Goal: Book appointment/travel/reservation

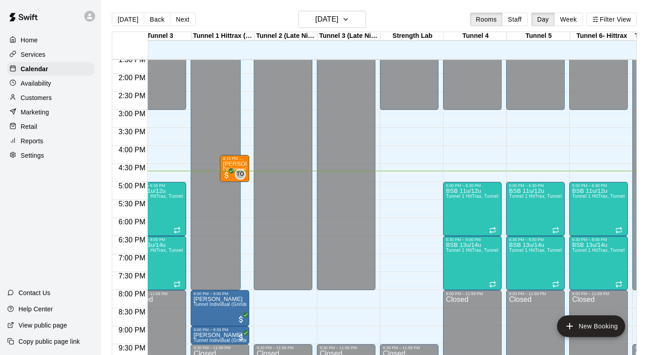
scroll to position [0, 168]
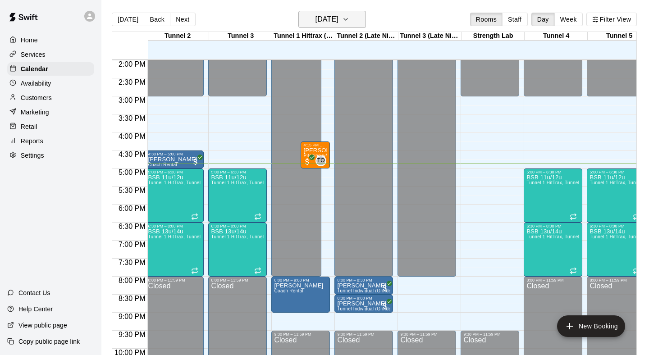
click at [315, 21] on h6 "[DATE]" at bounding box center [326, 19] width 23 height 13
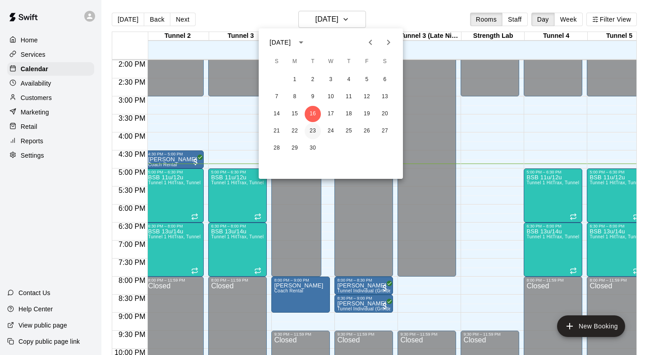
click at [310, 133] on button "23" at bounding box center [313, 131] width 16 height 16
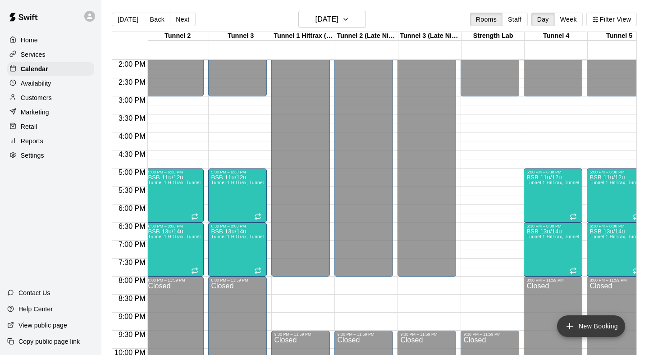
click at [577, 320] on button "New Booking" at bounding box center [591, 326] width 68 height 22
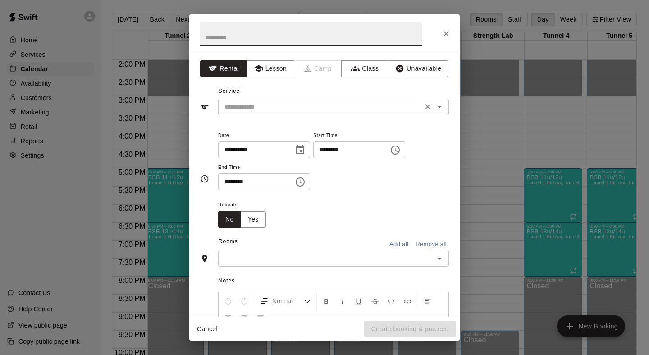
click at [296, 101] on input "text" at bounding box center [320, 106] width 199 height 11
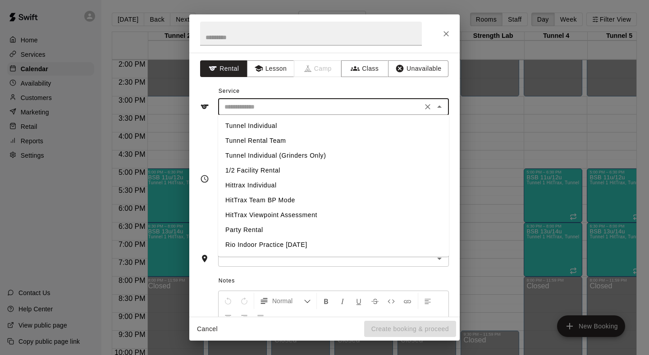
scroll to position [0, 0]
click at [275, 73] on button "Lesson" at bounding box center [270, 68] width 47 height 17
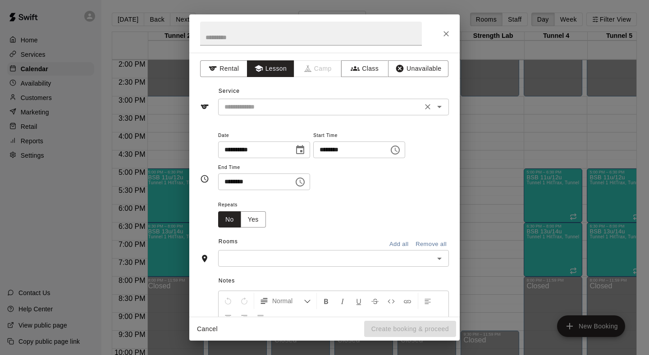
click at [269, 100] on div "​" at bounding box center [333, 107] width 231 height 17
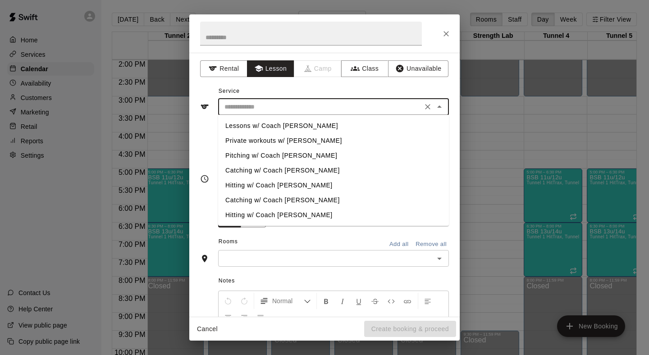
click at [268, 150] on li "Pitching w/ Coach [PERSON_NAME]" at bounding box center [333, 155] width 231 height 15
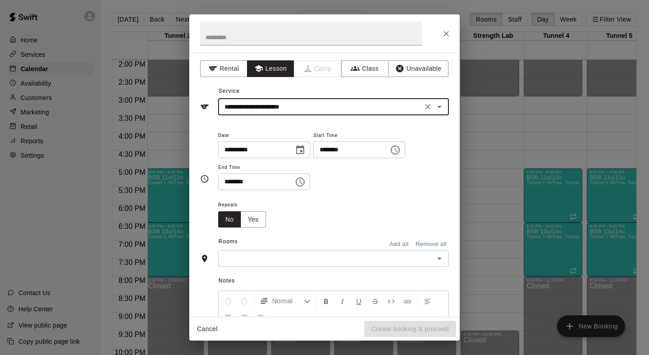
type input "**********"
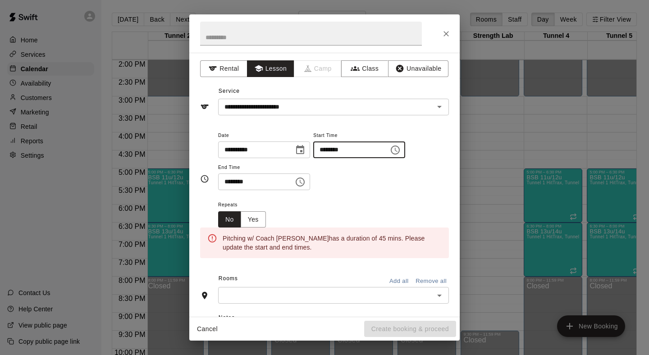
click at [329, 151] on input "********" at bounding box center [347, 149] width 69 height 17
type input "********"
click at [229, 180] on input "********" at bounding box center [252, 181] width 69 height 17
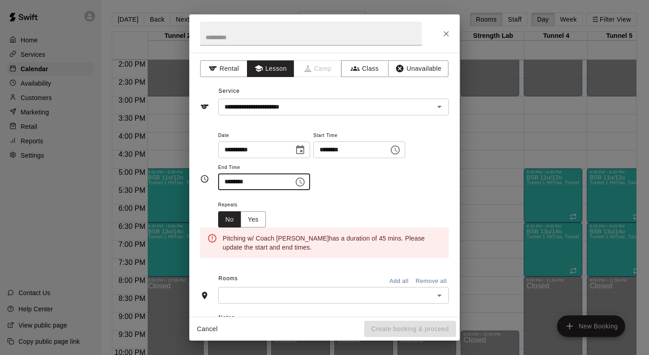
type input "********"
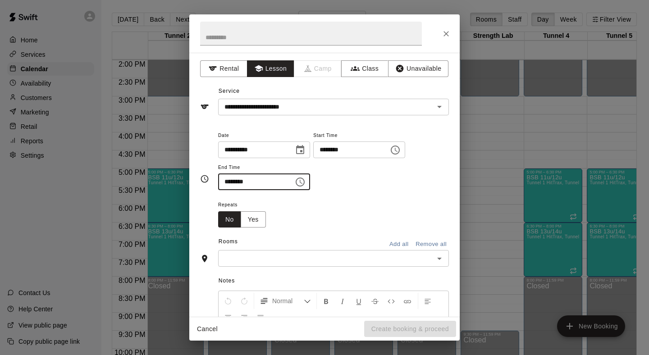
click at [246, 255] on input "text" at bounding box center [326, 258] width 210 height 11
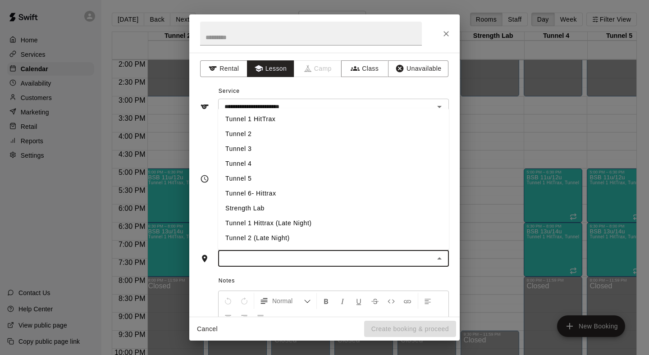
click at [253, 194] on li "Tunnel 6- Hittrax" at bounding box center [333, 193] width 231 height 15
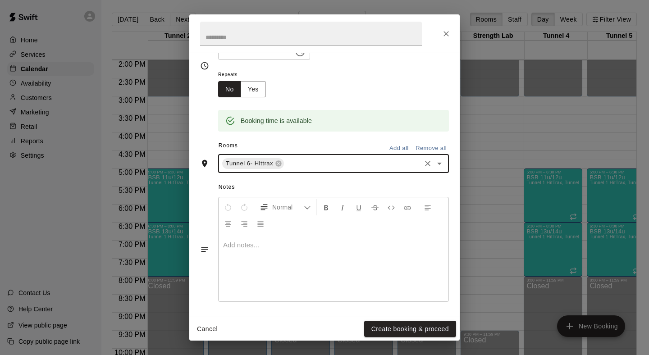
scroll to position [130, 0]
click at [372, 319] on div "Cancel Create booking & proceed" at bounding box center [324, 329] width 270 height 24
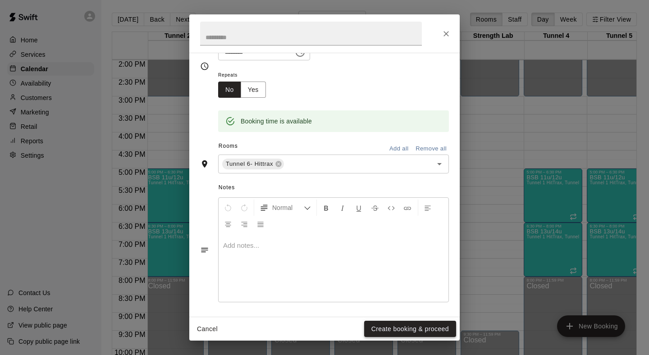
click at [373, 328] on button "Create booking & proceed" at bounding box center [410, 329] width 92 height 17
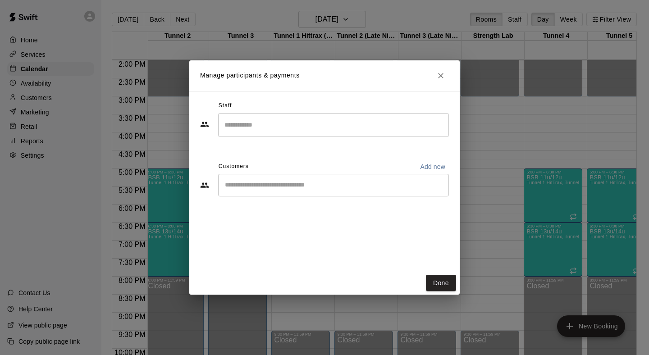
click at [299, 185] on input "Start typing to search customers..." at bounding box center [333, 185] width 223 height 9
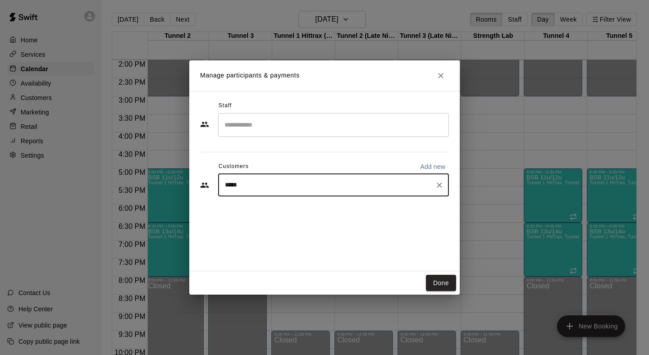
type input "****"
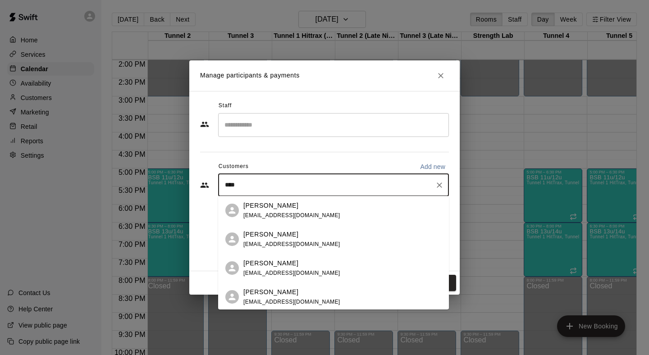
click at [274, 208] on p "[PERSON_NAME]" at bounding box center [270, 205] width 55 height 9
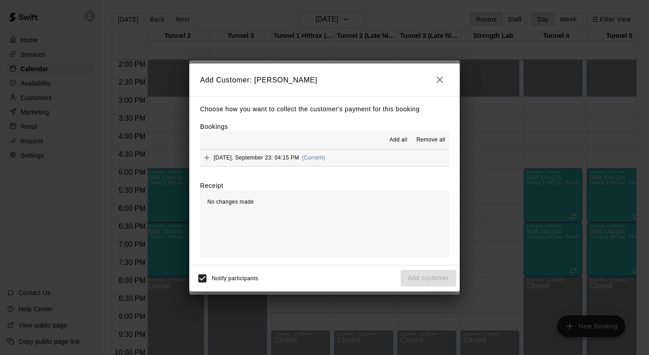
click at [437, 75] on icon "button" at bounding box center [439, 79] width 11 height 11
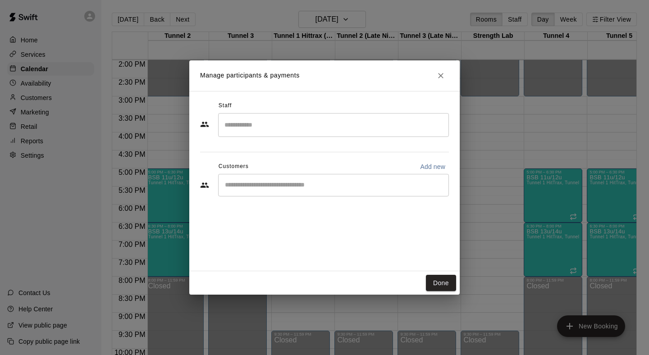
click at [329, 177] on div "​" at bounding box center [333, 185] width 231 height 23
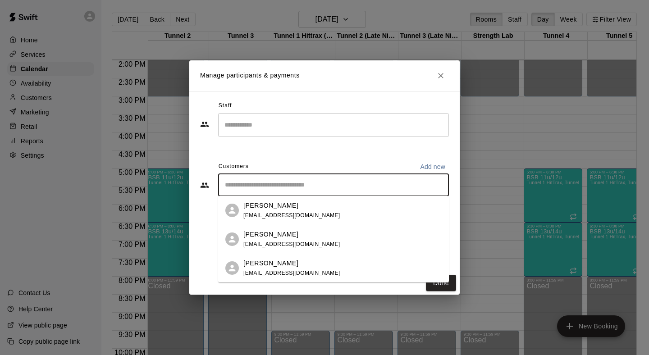
click at [271, 235] on p "[PERSON_NAME]" at bounding box center [270, 234] width 55 height 9
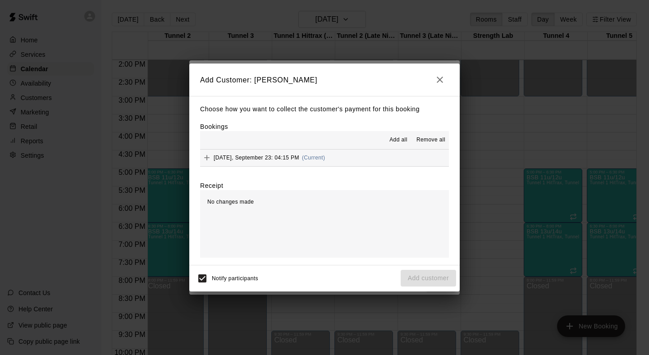
click at [273, 160] on span "[DATE], September 23: 04:15 PM" at bounding box center [257, 158] width 86 height 6
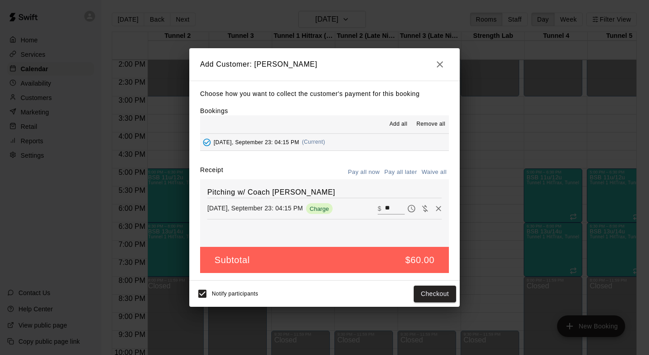
click at [426, 208] on icon "Waive payment" at bounding box center [424, 208] width 9 height 9
type input "*"
click at [414, 267] on div "Subtotal $0.00" at bounding box center [324, 260] width 249 height 27
click at [423, 209] on div "Pay later" at bounding box center [435, 208] width 34 height 11
click at [437, 210] on icon "Remove" at bounding box center [438, 208] width 5 height 5
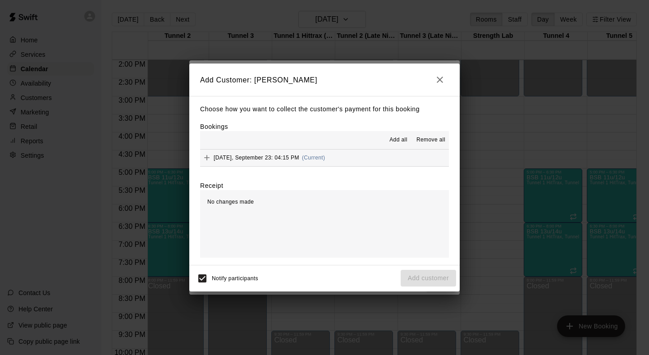
click at [438, 82] on icon "button" at bounding box center [440, 80] width 6 height 6
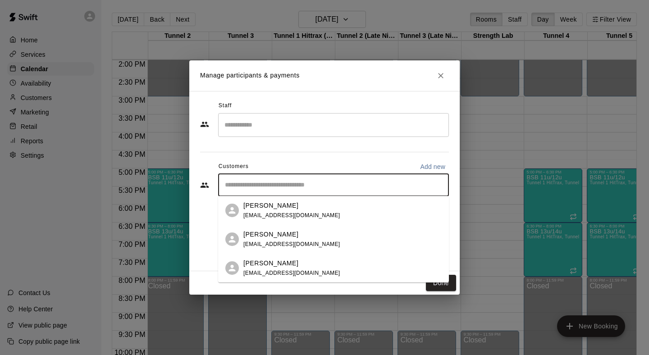
click at [357, 187] on input "Start typing to search customers..." at bounding box center [333, 185] width 223 height 9
click at [296, 237] on div "[PERSON_NAME]" at bounding box center [291, 234] width 97 height 9
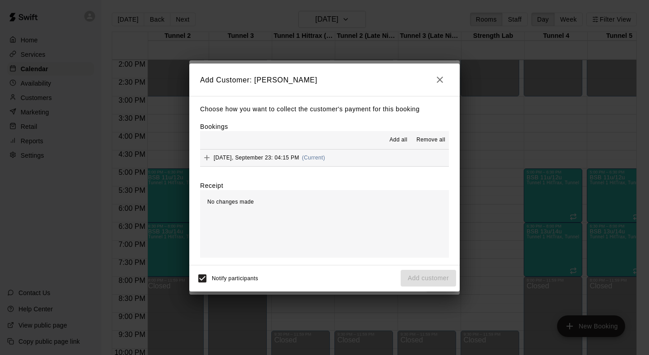
click at [286, 162] on div "[DATE], September 23: 04:15 PM (Current)" at bounding box center [262, 158] width 125 height 14
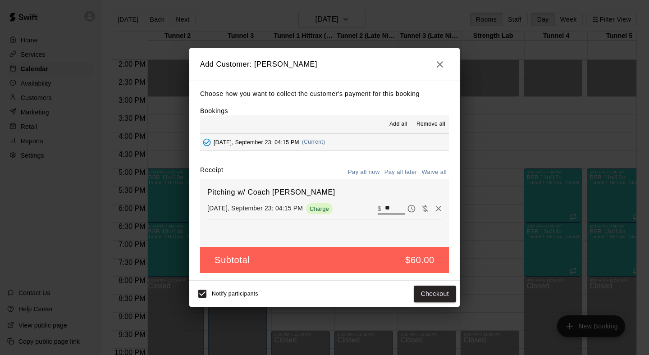
click at [398, 210] on input "**" at bounding box center [395, 209] width 20 height 12
type input "*"
type input "**"
click at [423, 289] on button "Checkout" at bounding box center [435, 294] width 42 height 17
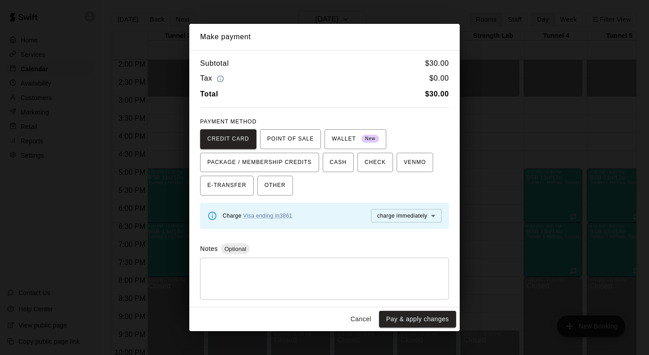
click at [375, 215] on body "Home Services Calendar Availability Customers Marketing Retail Reports Settings…" at bounding box center [324, 184] width 649 height 369
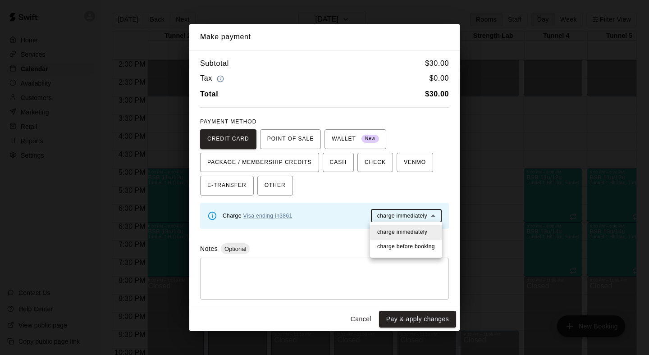
click at [375, 215] on div at bounding box center [324, 177] width 649 height 355
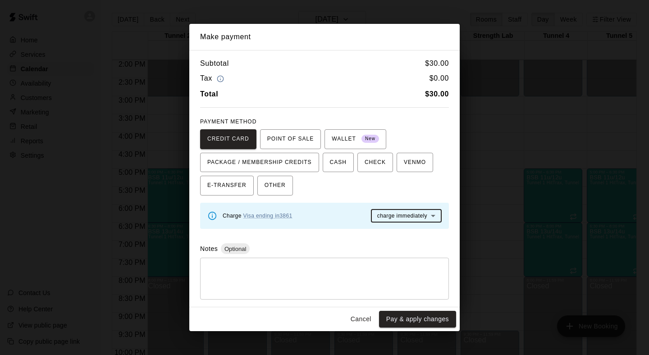
click at [361, 313] on button "Cancel" at bounding box center [360, 319] width 29 height 17
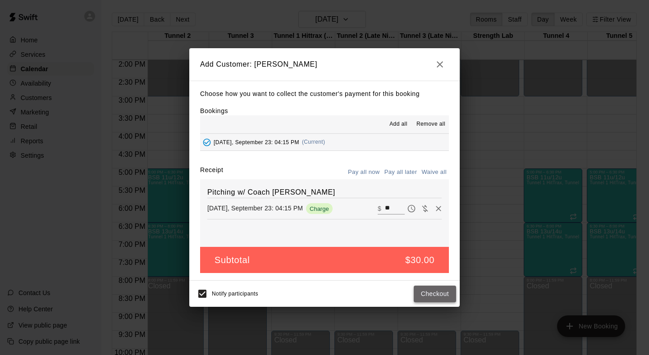
click at [420, 290] on button "Checkout" at bounding box center [435, 294] width 42 height 17
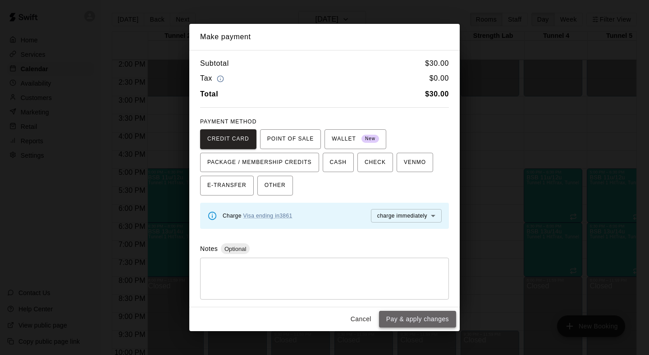
click at [413, 319] on button "Pay & apply changes" at bounding box center [417, 319] width 77 height 17
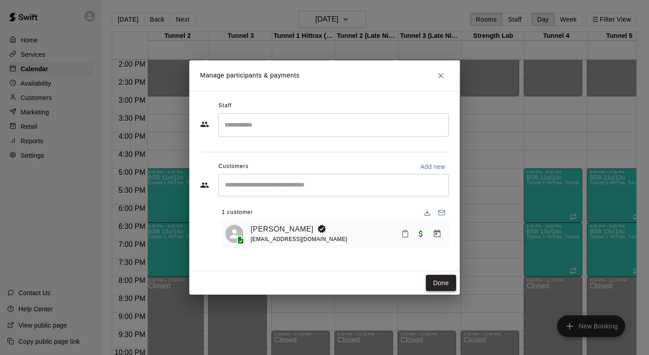
click at [439, 287] on button "Done" at bounding box center [441, 283] width 30 height 17
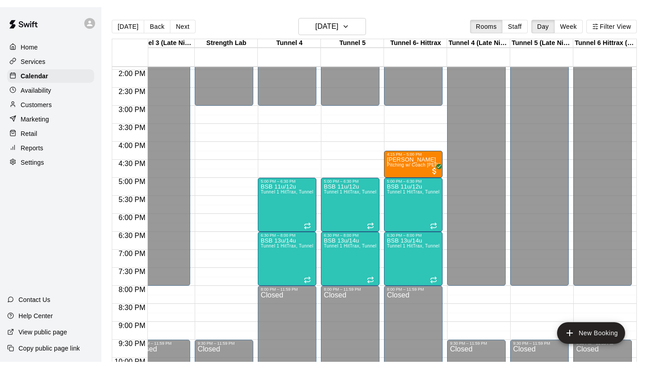
scroll to position [0, 332]
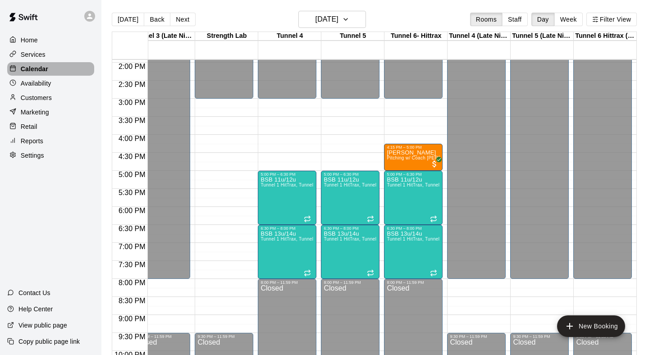
click at [59, 70] on div "Calendar" at bounding box center [50, 69] width 87 height 14
click at [138, 17] on button "[DATE]" at bounding box center [128, 20] width 32 height 14
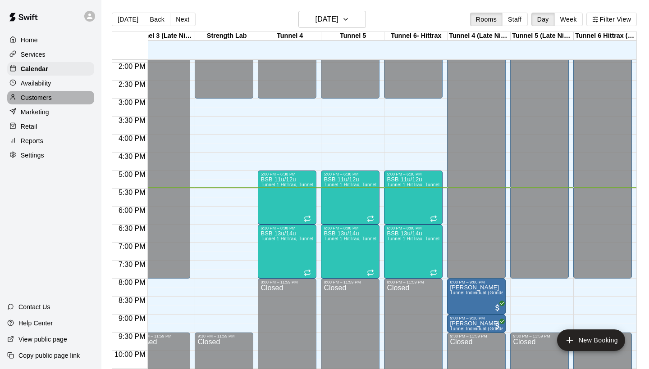
click at [57, 99] on div "Customers" at bounding box center [50, 98] width 87 height 14
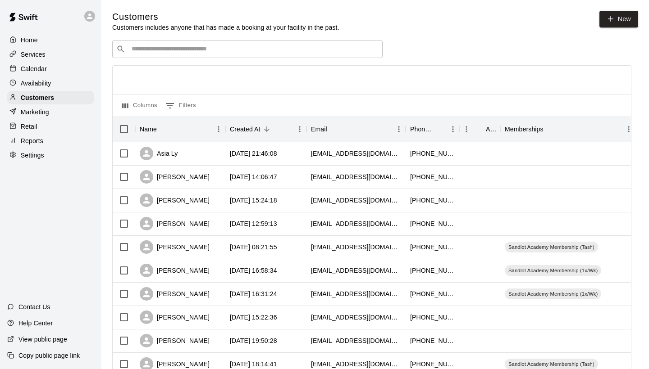
click at [277, 52] on input "Search customers by name or email" at bounding box center [254, 49] width 250 height 9
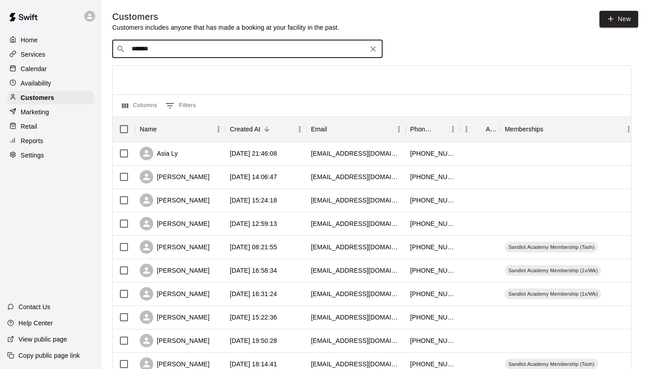
type input "********"
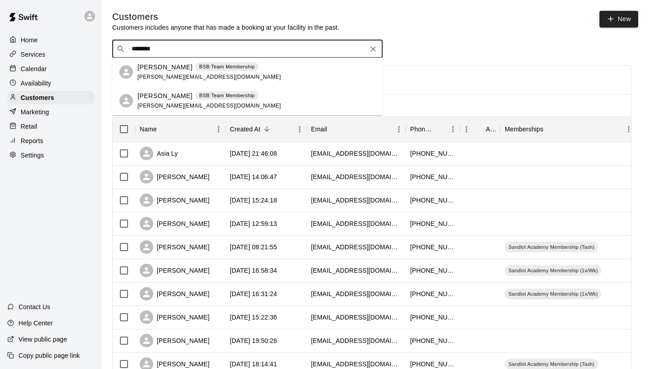
click at [293, 74] on div "[PERSON_NAME] BSB Team Membership [EMAIL_ADDRESS][DOMAIN_NAME]" at bounding box center [256, 72] width 238 height 19
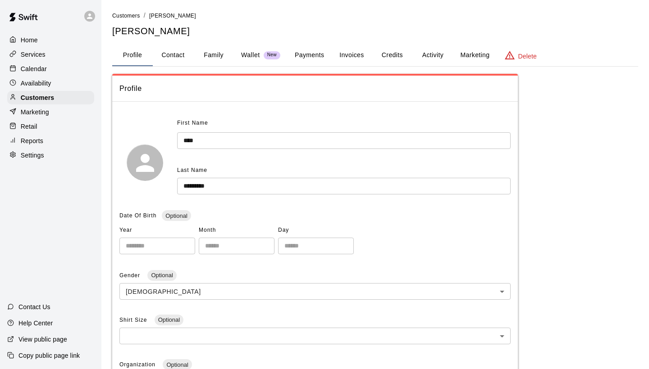
click at [426, 51] on button "Activity" at bounding box center [432, 56] width 41 height 22
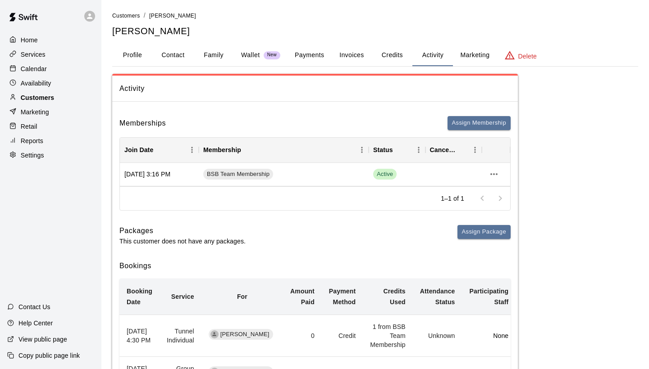
click at [43, 93] on p "Customers" at bounding box center [37, 97] width 33 height 9
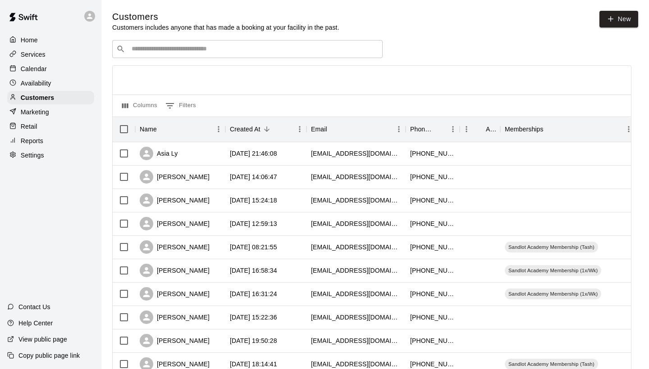
click at [300, 41] on div "​ ​" at bounding box center [247, 49] width 270 height 18
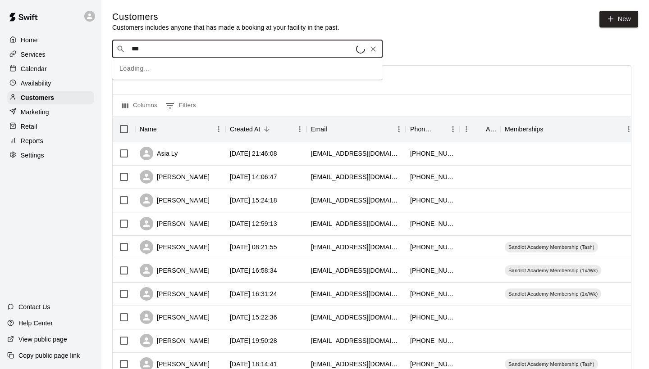
type input "****"
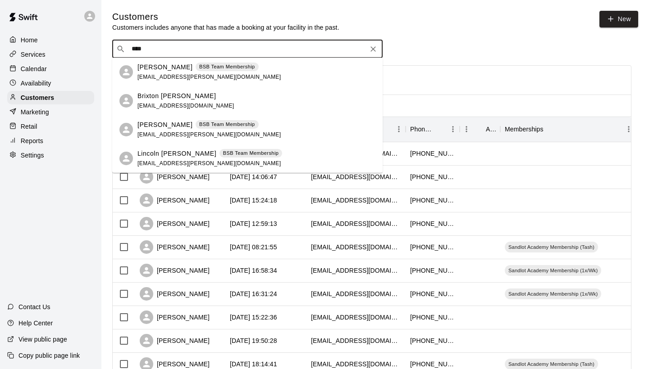
click at [232, 73] on div "Jennilee Betz BSB Team Membership jennilee.betz@gmail.com" at bounding box center [208, 72] width 143 height 19
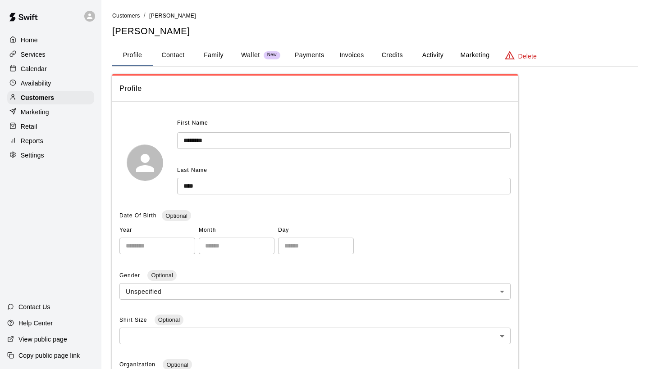
click at [419, 57] on button "Activity" at bounding box center [432, 56] width 41 height 22
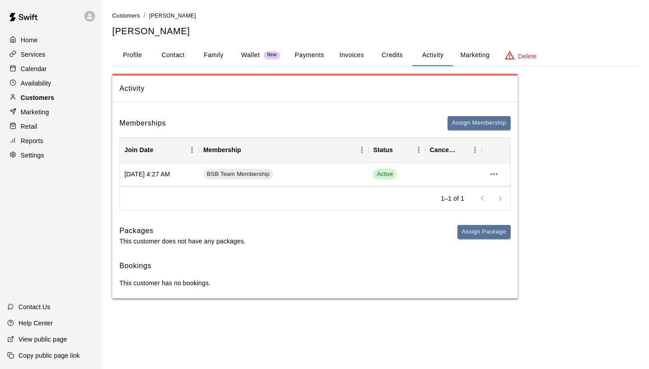
click at [34, 94] on p "Customers" at bounding box center [37, 97] width 33 height 9
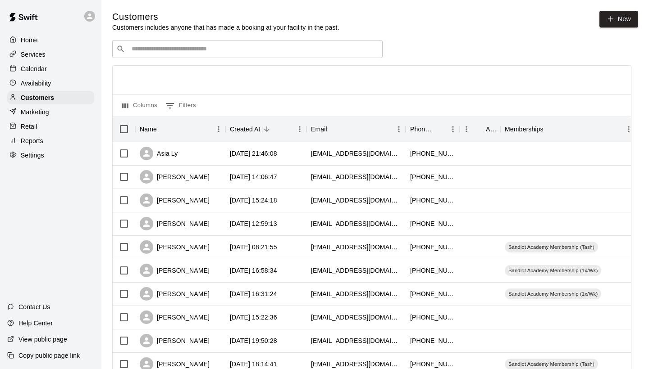
click at [196, 55] on div "​ ​" at bounding box center [247, 49] width 270 height 18
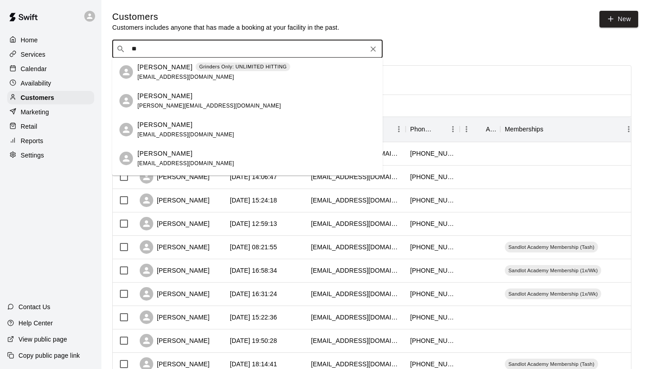
type input "*"
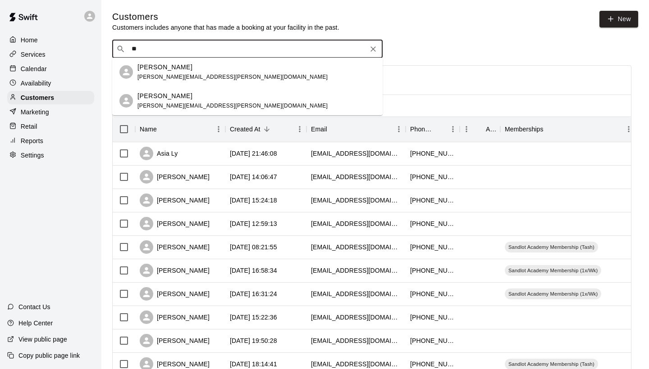
type input "*"
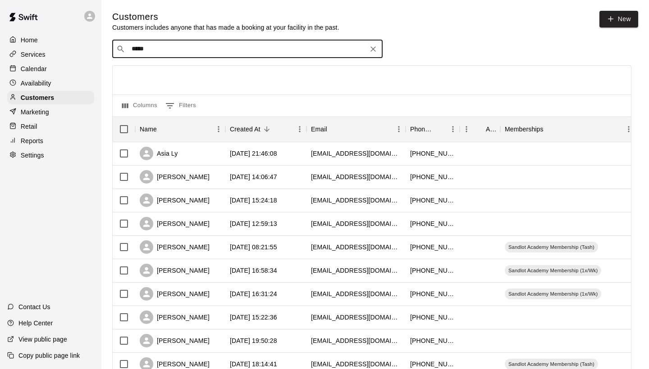
type input "******"
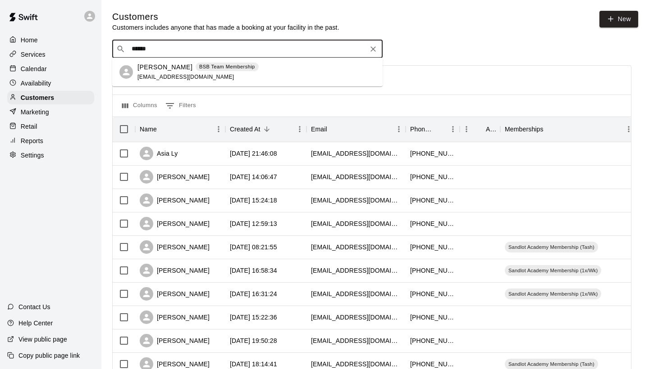
click at [196, 68] on span "BSB Team Membership" at bounding box center [227, 67] width 63 height 8
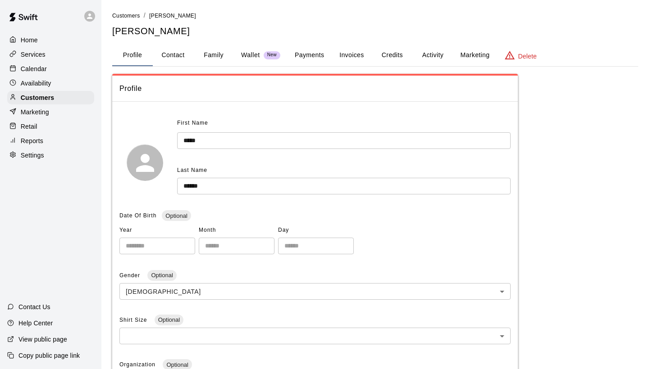
click at [423, 57] on button "Activity" at bounding box center [432, 56] width 41 height 22
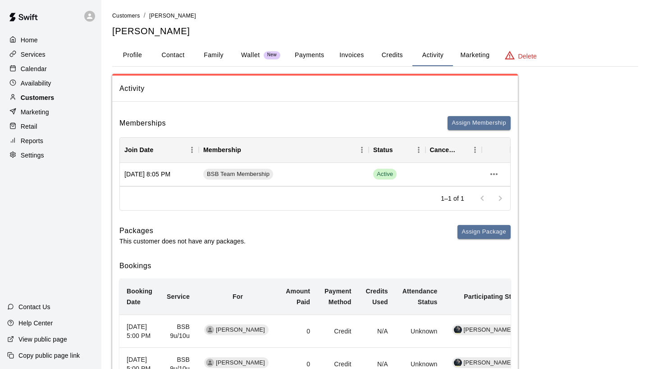
click at [63, 97] on div "Customers" at bounding box center [50, 98] width 87 height 14
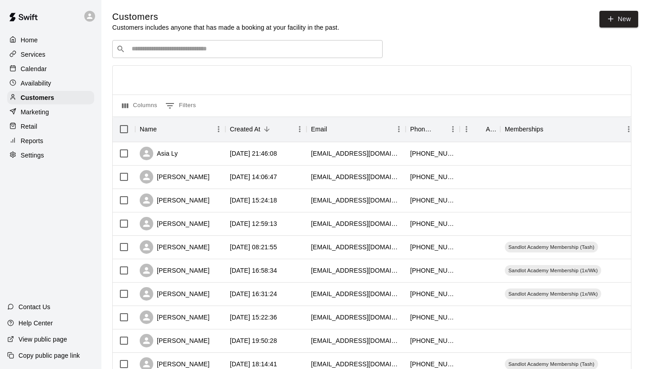
click at [185, 42] on div "​ ​" at bounding box center [247, 49] width 270 height 18
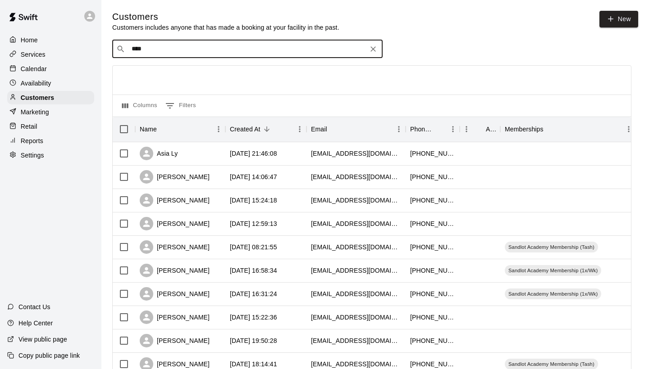
type input "*****"
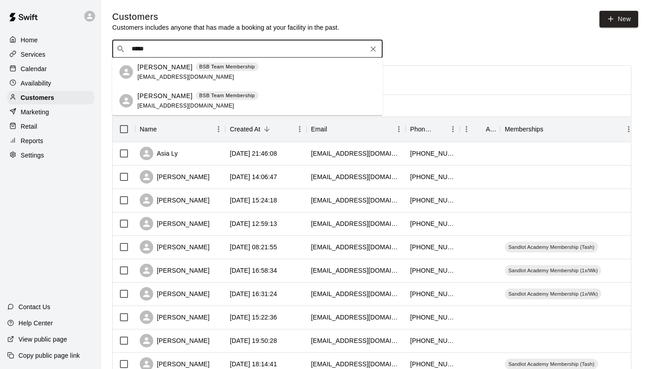
click at [149, 91] on p "Holden Terry" at bounding box center [164, 95] width 55 height 9
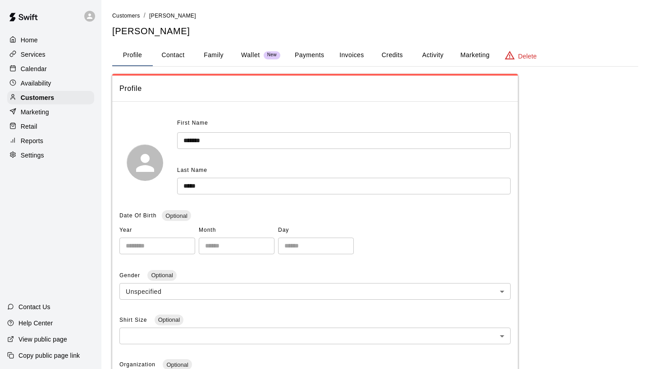
click at [422, 54] on button "Activity" at bounding box center [432, 56] width 41 height 22
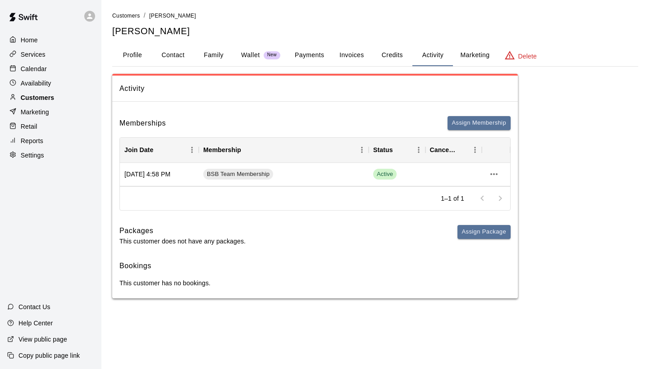
click at [26, 91] on div "Customers" at bounding box center [50, 98] width 87 height 14
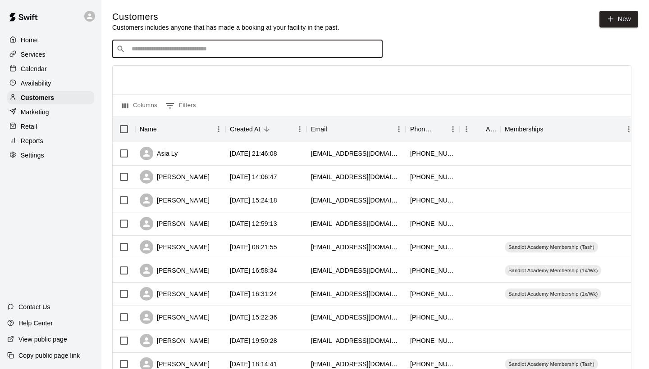
click at [276, 52] on input "Search customers by name or email" at bounding box center [254, 49] width 250 height 9
type input "*"
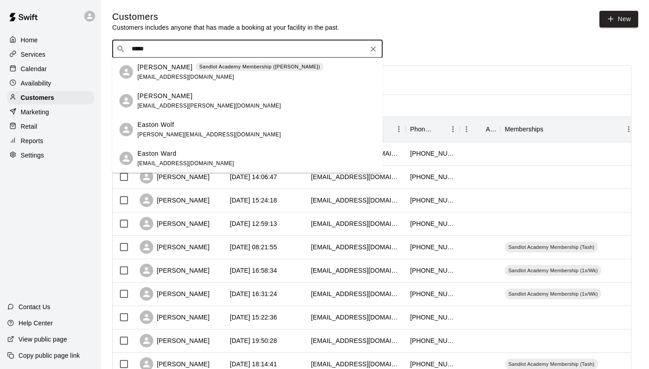
type input "******"
click at [372, 49] on icon "Clear" at bounding box center [373, 49] width 9 height 9
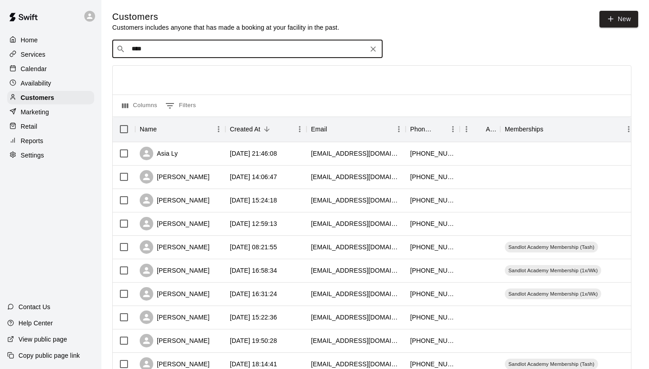
type input "*****"
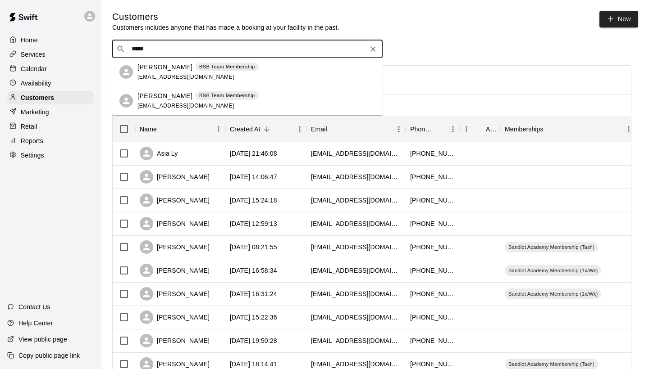
click at [184, 67] on p "Samantha Vejar" at bounding box center [164, 67] width 55 height 9
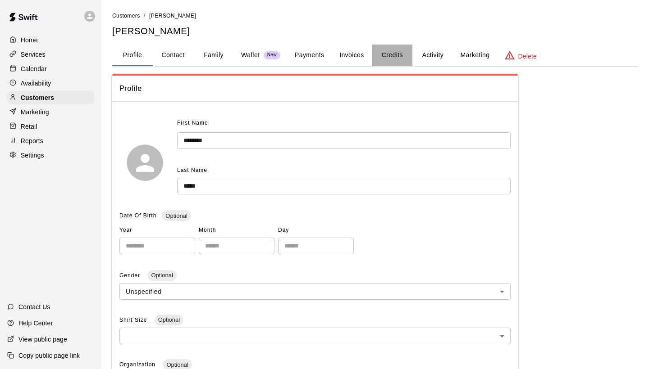
click at [412, 58] on button "Credits" at bounding box center [392, 56] width 41 height 22
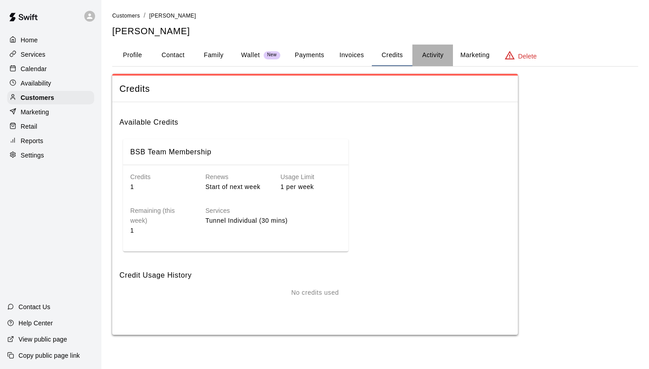
click at [431, 58] on button "Activity" at bounding box center [432, 56] width 41 height 22
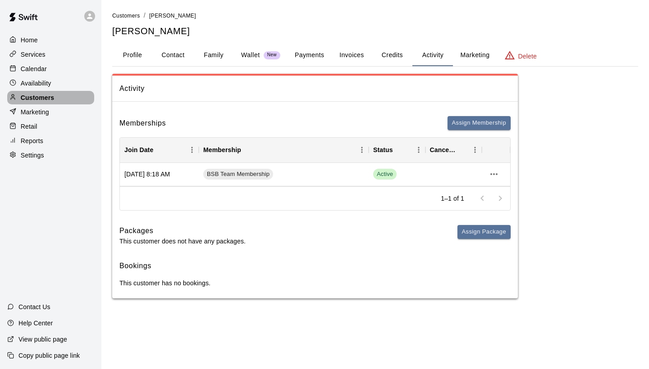
click at [66, 96] on div "Customers" at bounding box center [50, 98] width 87 height 14
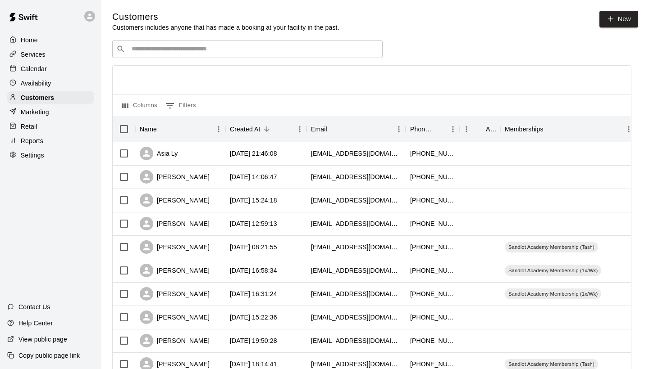
click at [214, 43] on div "​ ​" at bounding box center [247, 49] width 270 height 18
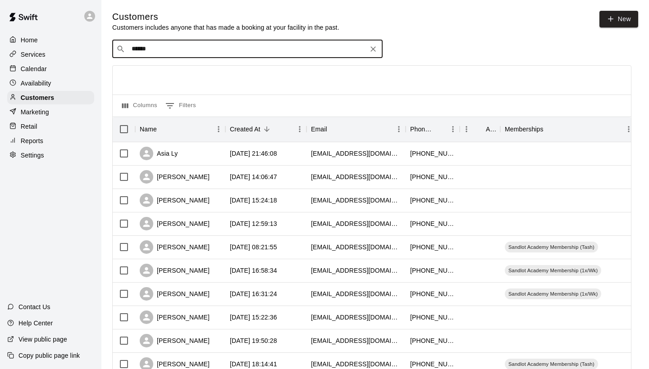
type input "*******"
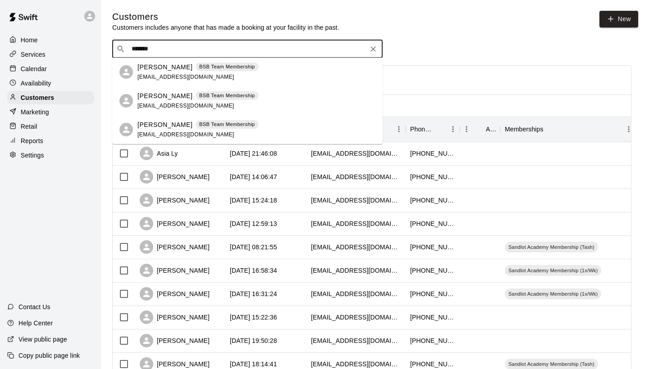
click at [205, 102] on div "Elias Griffin BSB Team Membership delgriffin@gmail.com" at bounding box center [197, 100] width 121 height 19
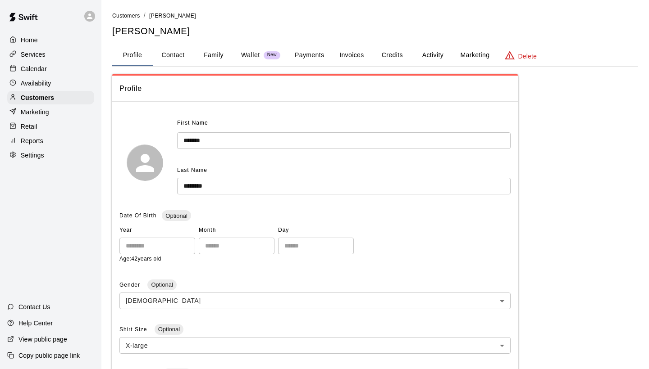
click at [417, 58] on button "Activity" at bounding box center [432, 56] width 41 height 22
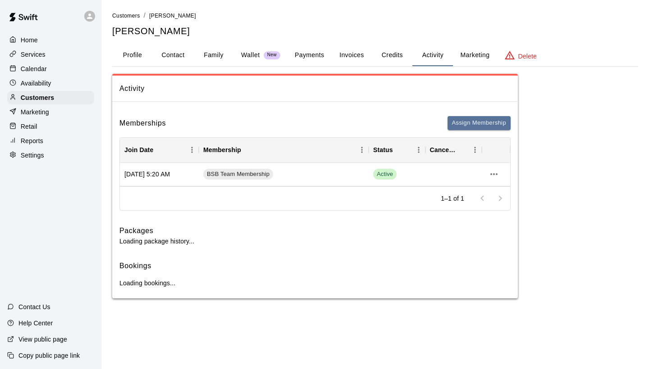
drag, startPoint x: 160, startPoint y: 0, endPoint x: 139, endPoint y: -14, distance: 24.7
click at [139, 0] on html "Home Services Calendar Availability Customers Marketing Retail Reports Settings…" at bounding box center [324, 158] width 649 height 317
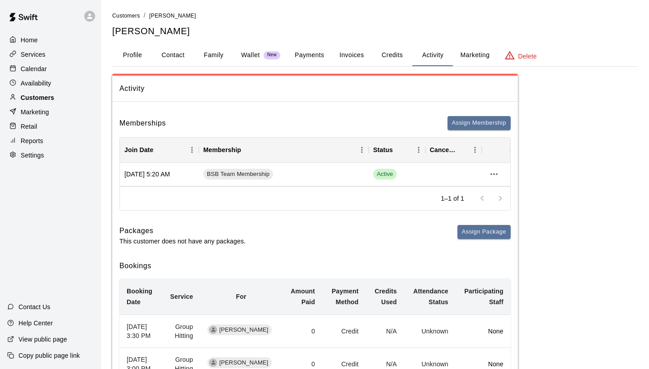
click at [42, 94] on p "Customers" at bounding box center [37, 97] width 33 height 9
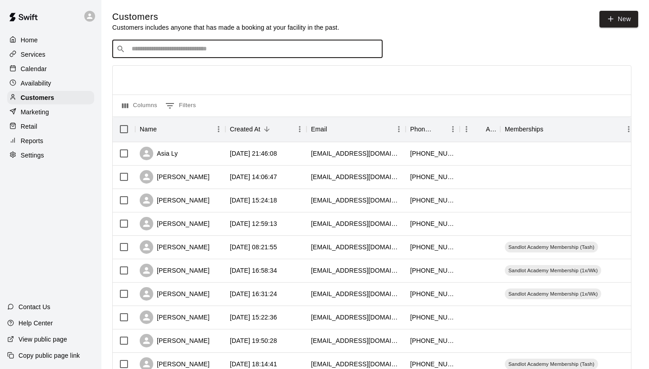
click at [214, 46] on input "Search customers by name or email" at bounding box center [254, 49] width 250 height 9
type input "****"
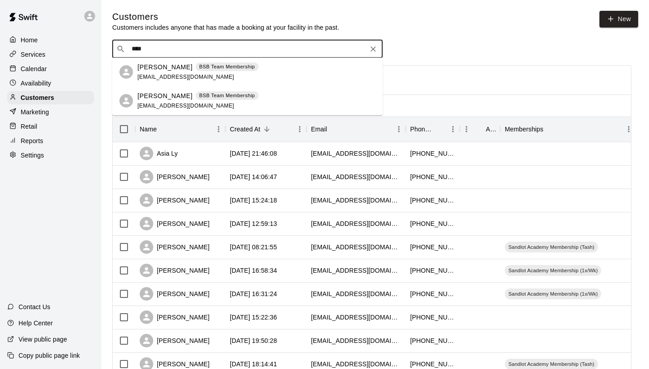
click at [146, 98] on p "Gregory Toth" at bounding box center [164, 95] width 55 height 9
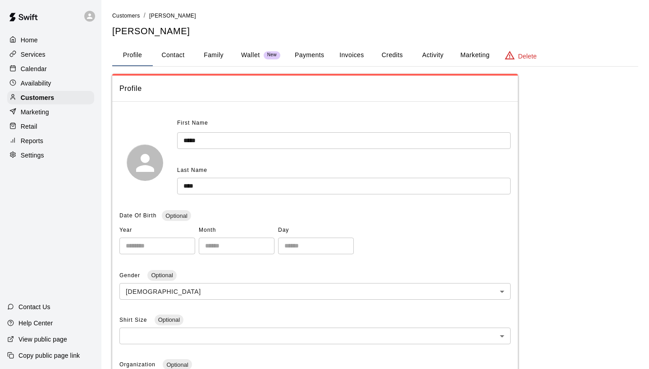
click at [423, 59] on button "Activity" at bounding box center [432, 56] width 41 height 22
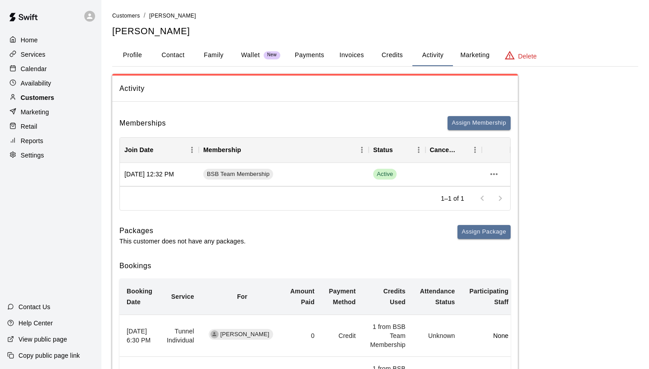
click at [90, 93] on div "Customers" at bounding box center [50, 98] width 87 height 14
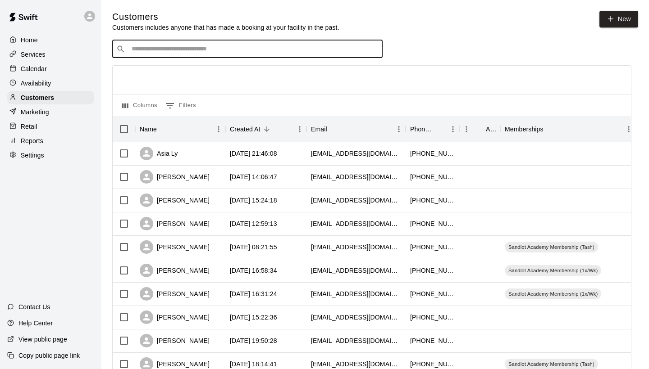
click at [241, 51] on input "Search customers by name or email" at bounding box center [254, 49] width 250 height 9
type input "******"
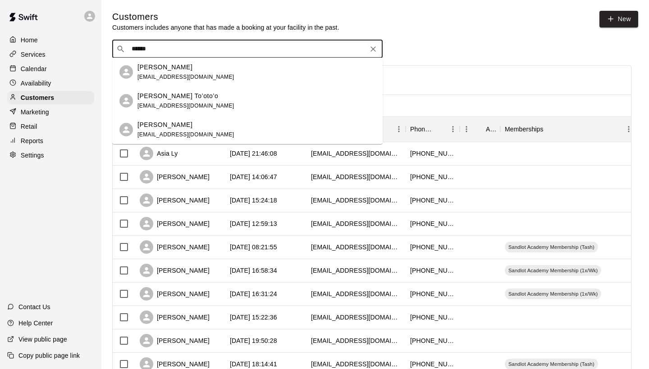
click at [240, 78] on div "Jeannetta Felise jeannettatfelise@gmail.com" at bounding box center [256, 72] width 238 height 19
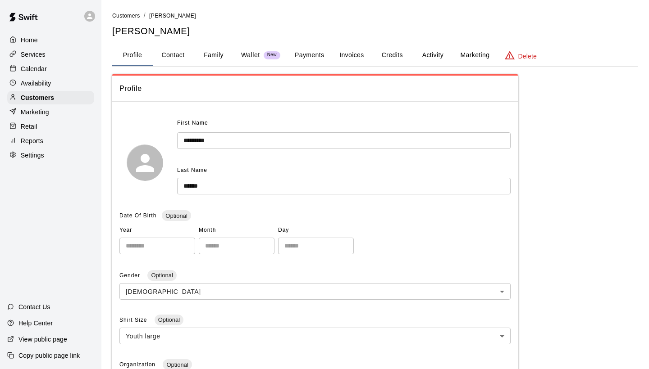
click at [423, 57] on button "Activity" at bounding box center [432, 56] width 41 height 22
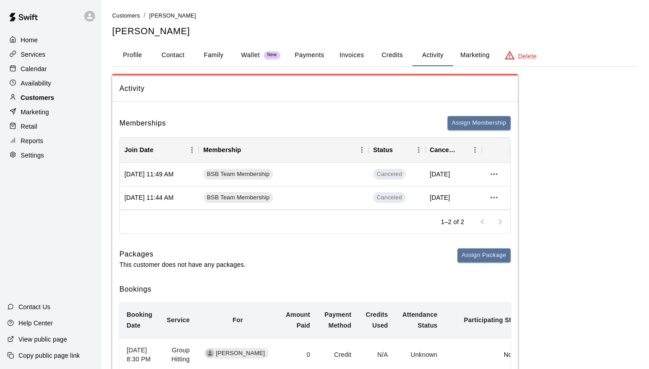
click at [42, 99] on p "Customers" at bounding box center [37, 97] width 33 height 9
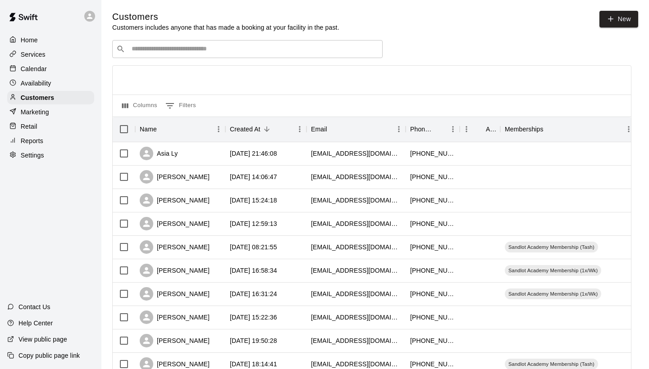
click at [232, 48] on input "Search customers by name or email" at bounding box center [254, 49] width 250 height 9
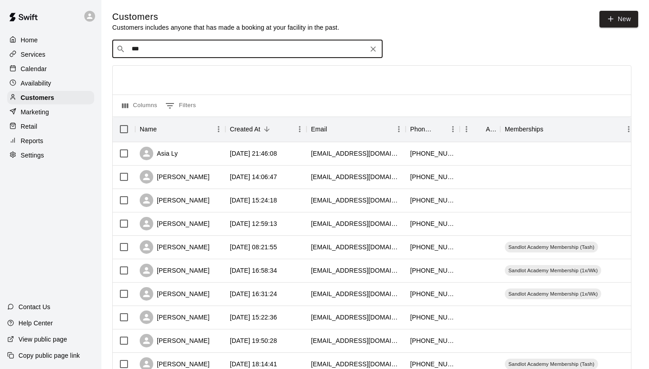
type input "****"
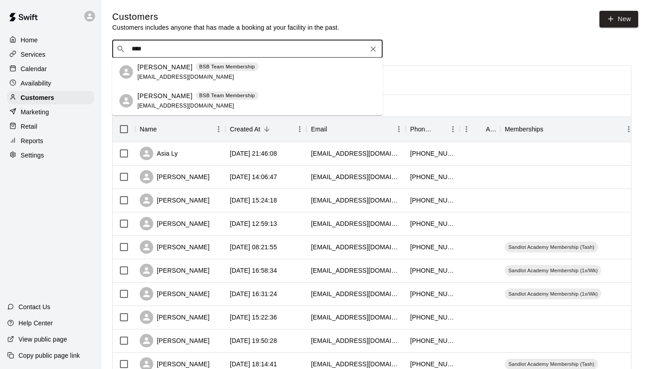
click at [146, 73] on div "lucas lafontaine BSB Team Membership lafontainelucas@gmail.com" at bounding box center [197, 72] width 121 height 19
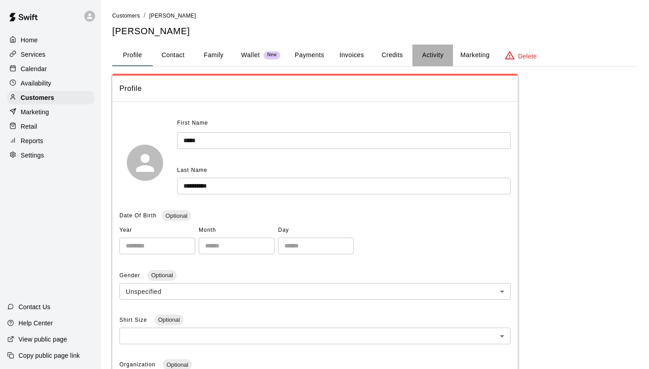
click at [420, 50] on button "Activity" at bounding box center [432, 56] width 41 height 22
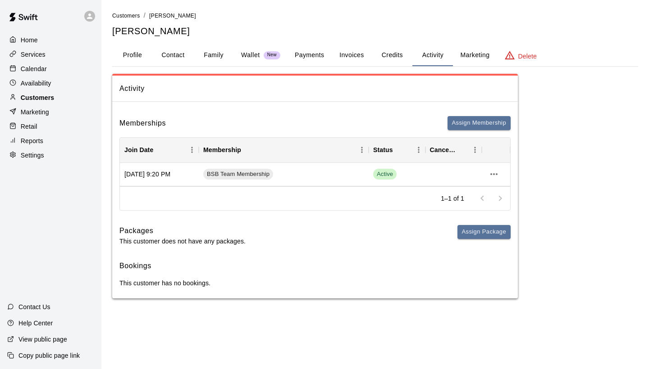
click at [62, 96] on div "Customers" at bounding box center [50, 98] width 87 height 14
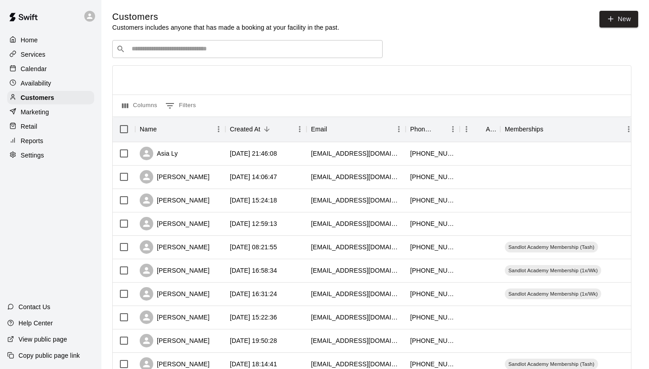
click at [262, 46] on input "Search customers by name or email" at bounding box center [254, 49] width 250 height 9
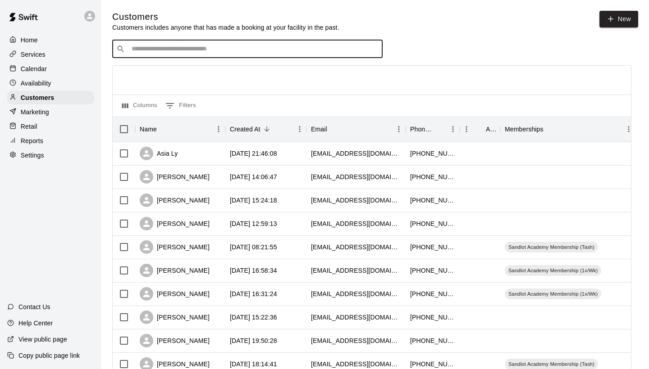
type input "*"
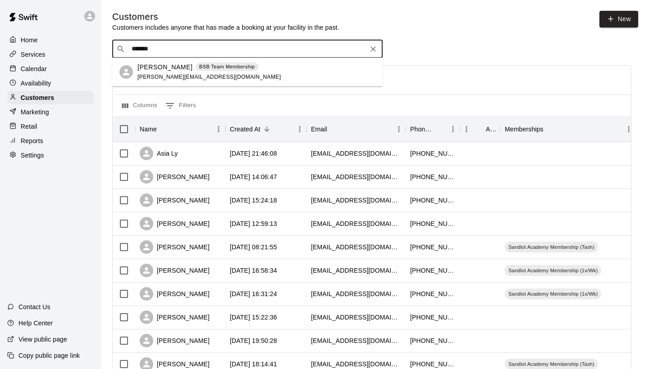
type input "********"
click at [144, 73] on div "david abelia BSB Team Membership steve.angeabelia@gmail.com" at bounding box center [208, 72] width 143 height 19
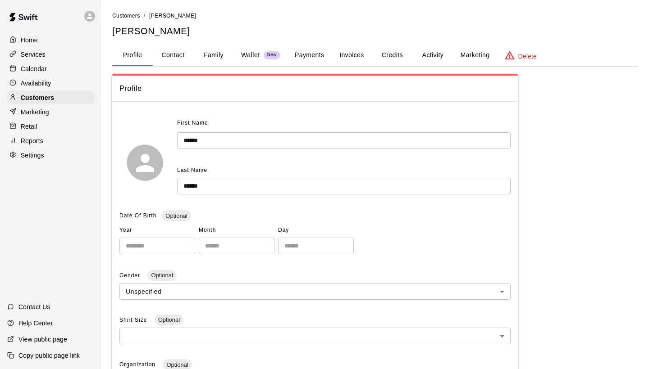
click at [425, 52] on button "Activity" at bounding box center [432, 56] width 41 height 22
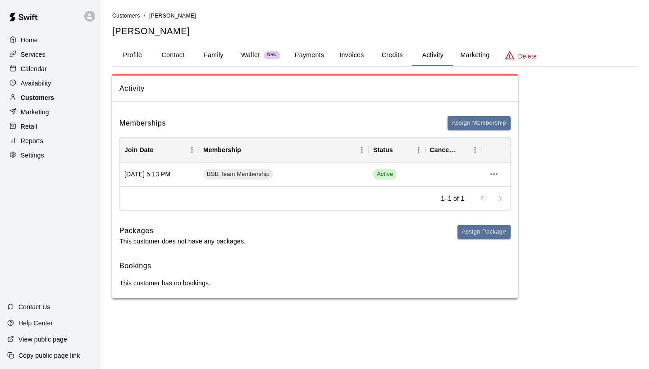
click at [41, 101] on p "Customers" at bounding box center [37, 97] width 33 height 9
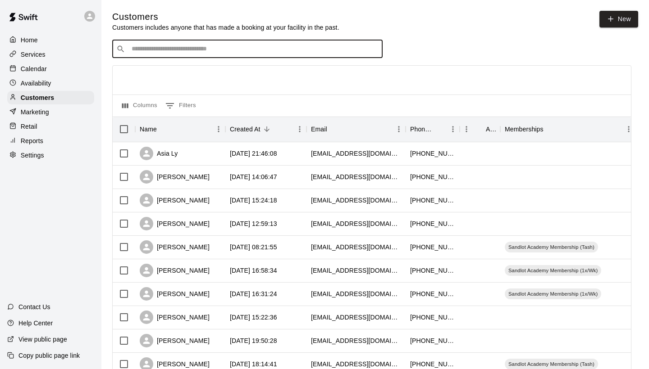
click at [291, 45] on input "Search customers by name or email" at bounding box center [254, 49] width 250 height 9
type input "******"
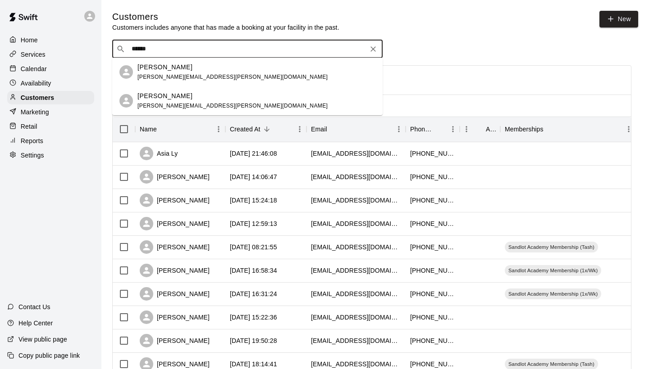
click at [193, 77] on span "irene.fierro@yahoo.com" at bounding box center [232, 77] width 190 height 6
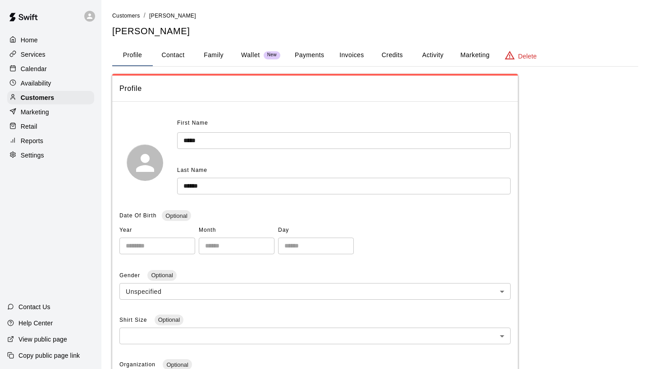
click at [423, 58] on button "Activity" at bounding box center [432, 56] width 41 height 22
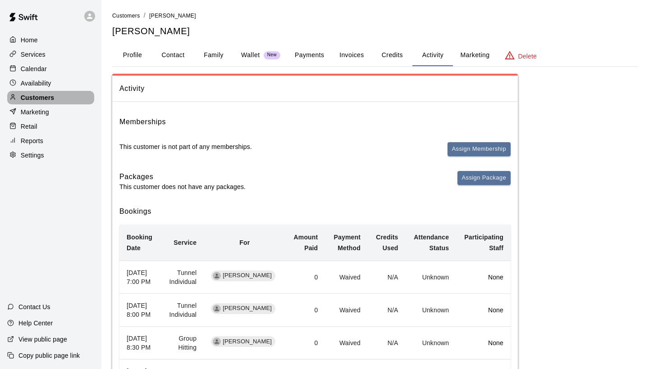
click at [52, 98] on p "Customers" at bounding box center [37, 97] width 33 height 9
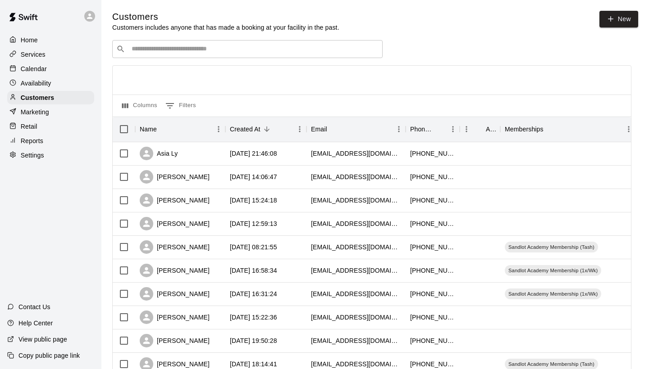
click at [294, 51] on input "Search customers by name or email" at bounding box center [254, 49] width 250 height 9
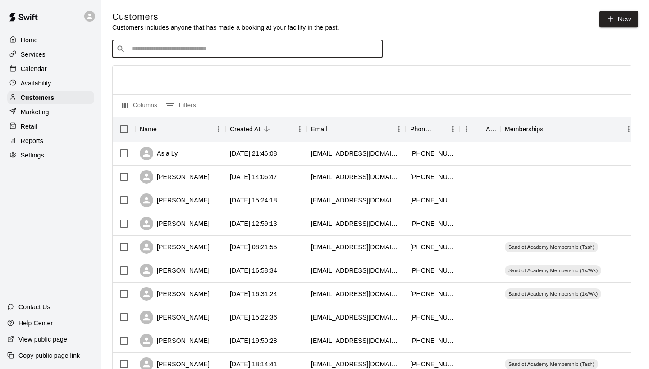
type input "*"
type input "******"
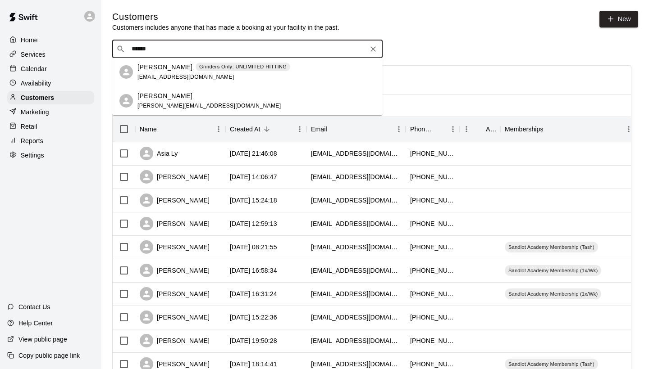
click at [214, 78] on div "Zavier Lopez Grinders Only: UNLIMITED HITTING jojlopez14@gmail.com" at bounding box center [213, 72] width 153 height 19
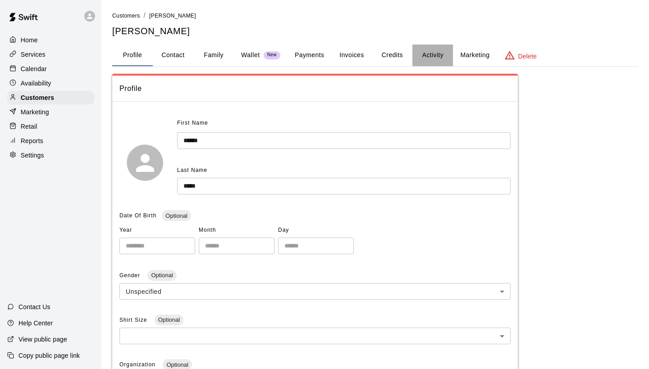
click at [418, 57] on button "Activity" at bounding box center [432, 56] width 41 height 22
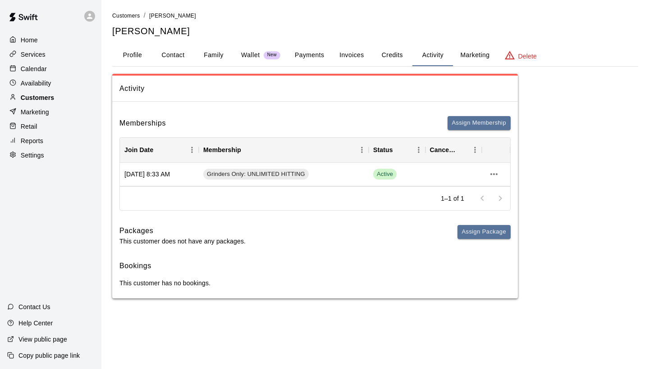
click at [69, 96] on div "Customers" at bounding box center [50, 98] width 87 height 14
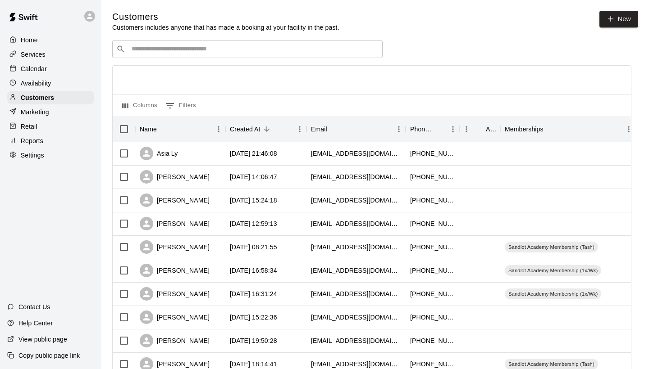
click at [265, 45] on input "Search customers by name or email" at bounding box center [254, 49] width 250 height 9
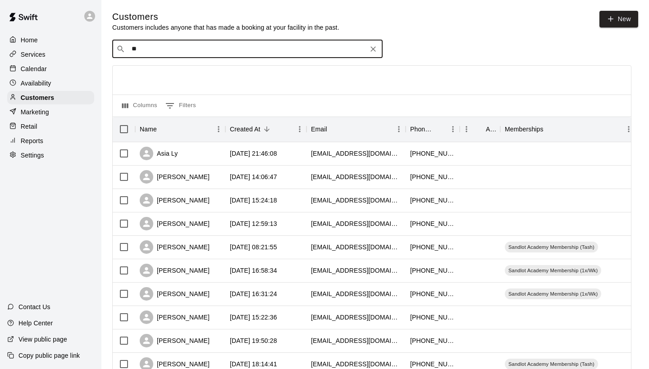
type input "*"
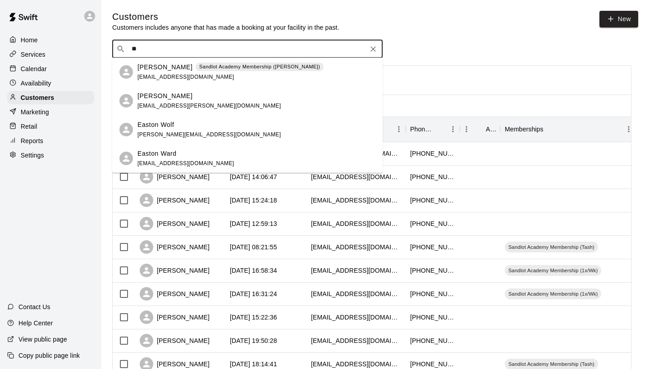
type input "*"
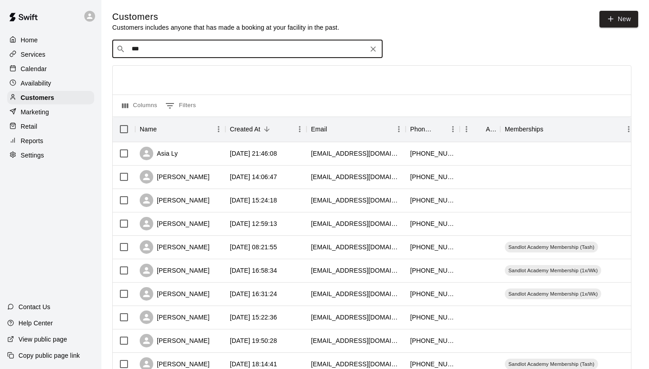
type input "****"
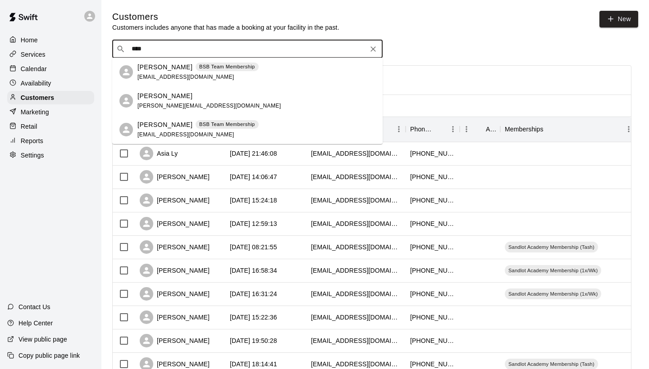
click at [188, 79] on span "jramirezfeb@yahoo.com" at bounding box center [185, 77] width 97 height 6
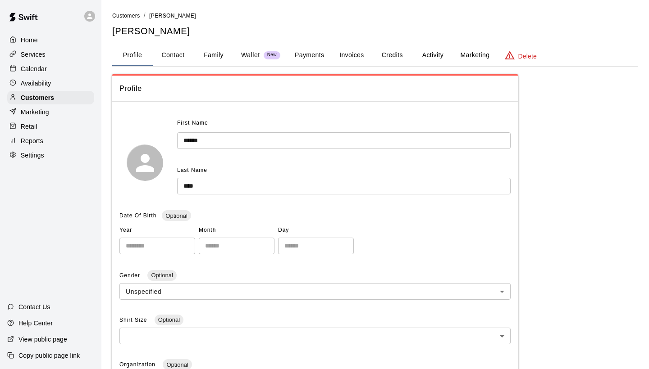
click at [449, 54] on button "Activity" at bounding box center [432, 56] width 41 height 22
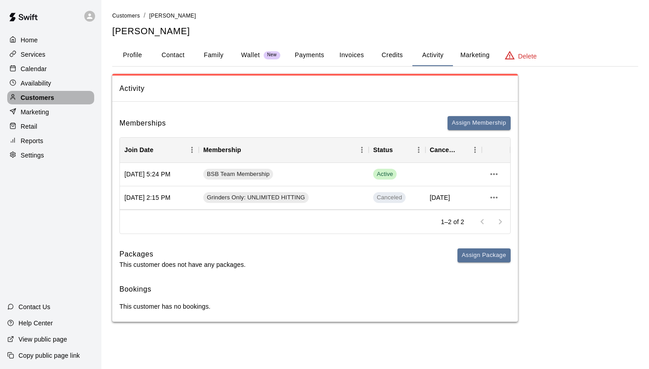
click at [79, 94] on div "Customers" at bounding box center [50, 98] width 87 height 14
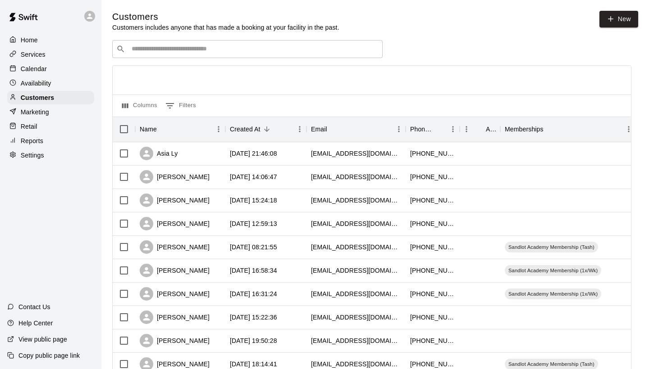
click at [336, 57] on div "​ ​" at bounding box center [247, 49] width 270 height 18
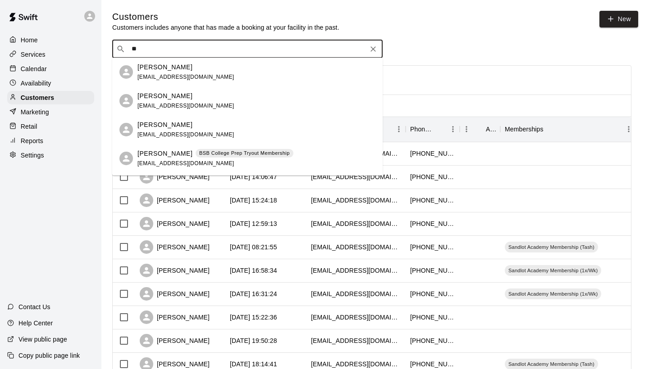
type input "*"
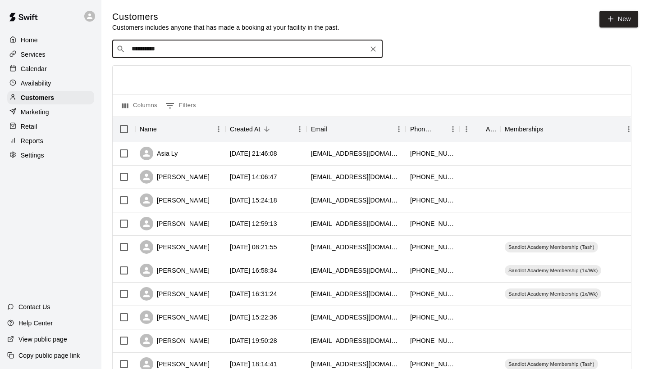
type input "**********"
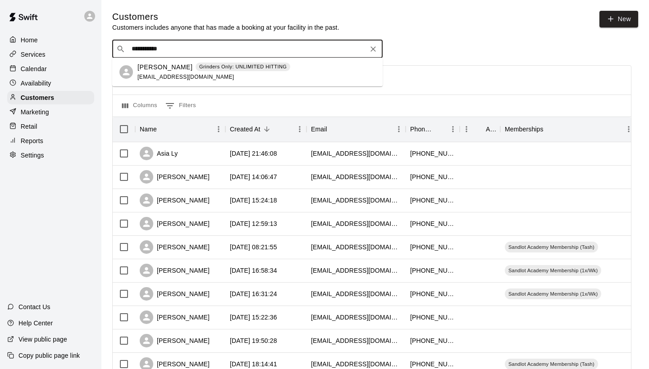
click at [155, 80] on span "maker1622@gmail.com" at bounding box center [185, 77] width 97 height 6
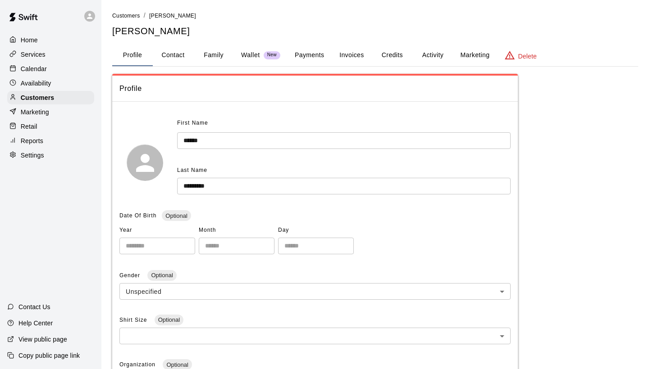
click at [424, 48] on button "Activity" at bounding box center [432, 56] width 41 height 22
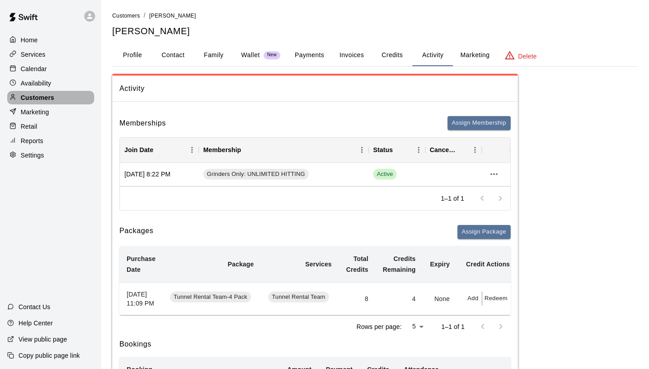
click at [22, 96] on p "Customers" at bounding box center [37, 97] width 33 height 9
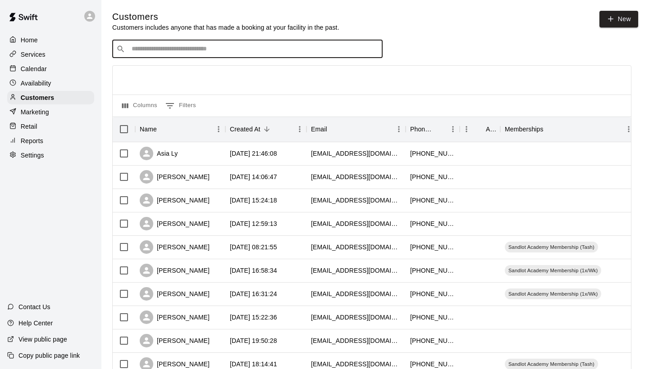
click at [237, 52] on input "Search customers by name or email" at bounding box center [254, 49] width 250 height 9
type input "*******"
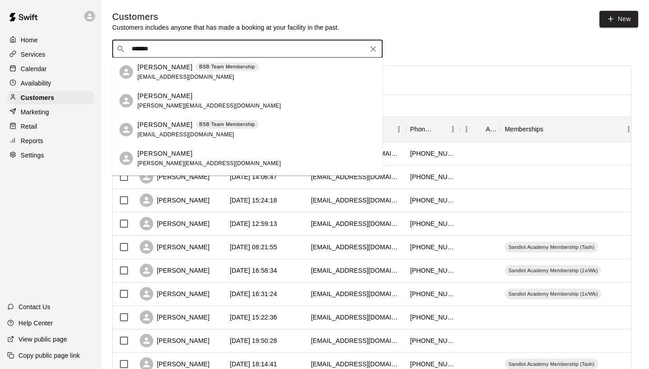
click at [135, 128] on div "Samuel Newbill BSB Team Membership kelster517@aol.com" at bounding box center [247, 129] width 270 height 29
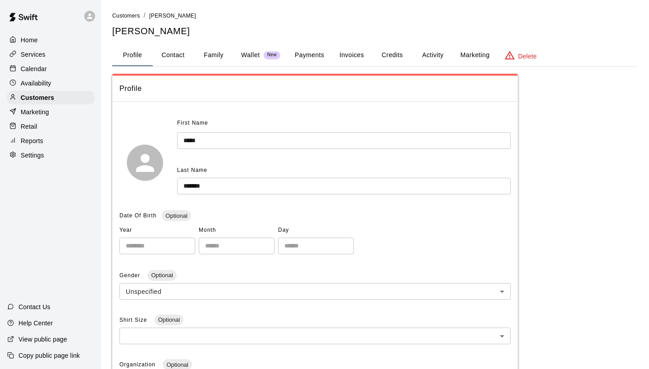
click at [435, 50] on button "Activity" at bounding box center [432, 56] width 41 height 22
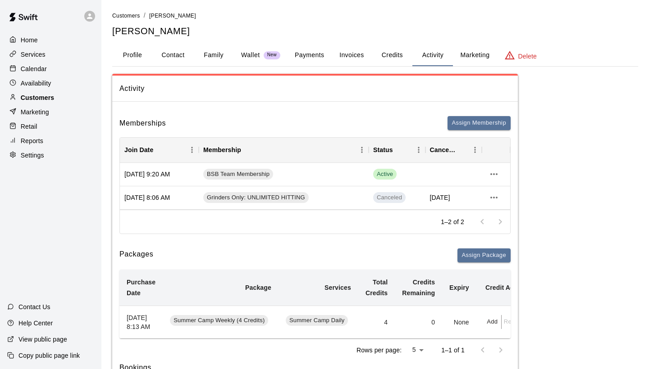
click at [22, 95] on p "Customers" at bounding box center [37, 97] width 33 height 9
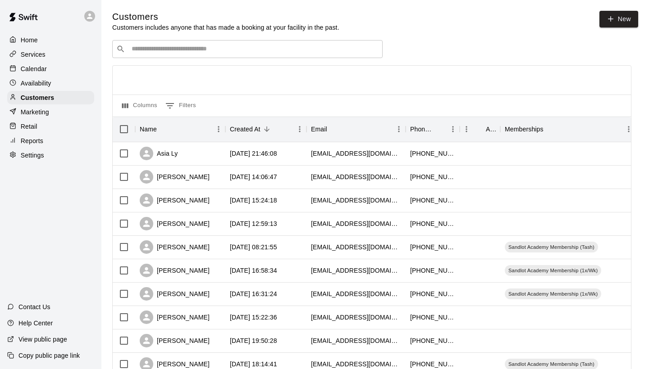
click at [163, 55] on div "​ ​" at bounding box center [247, 49] width 270 height 18
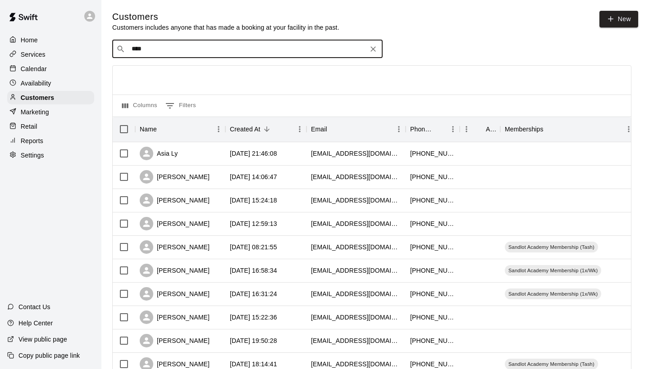
type input "*****"
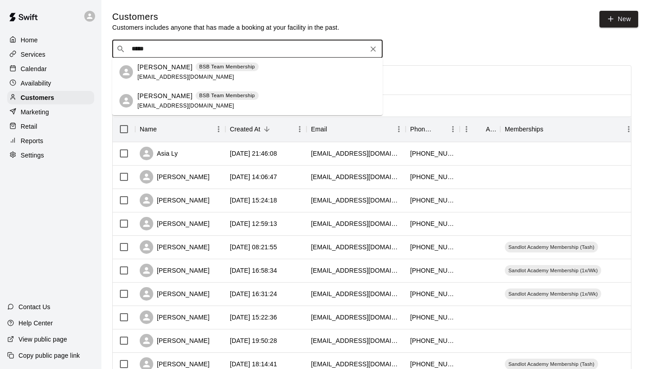
click at [233, 97] on p "BSB Team Membership" at bounding box center [227, 96] width 56 height 8
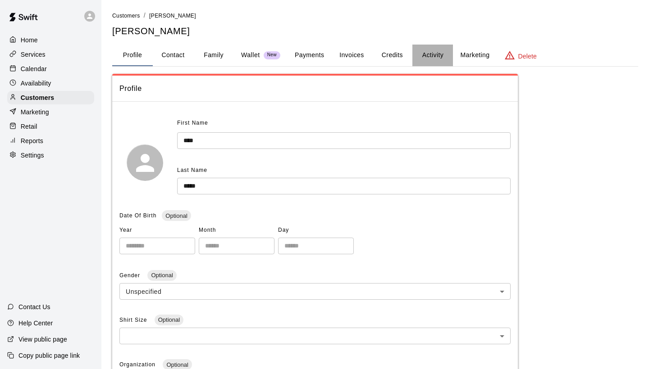
click at [422, 55] on button "Activity" at bounding box center [432, 56] width 41 height 22
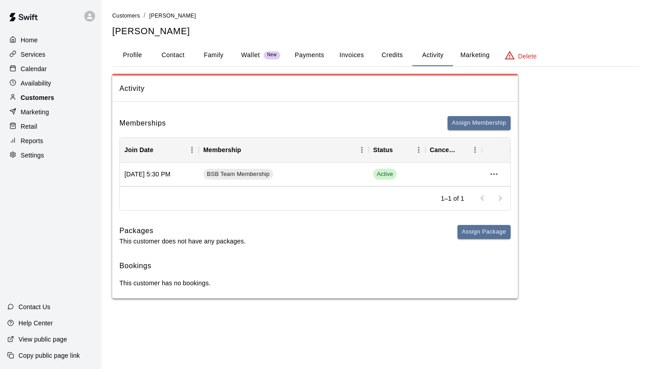
click at [62, 99] on div "Customers" at bounding box center [50, 98] width 87 height 14
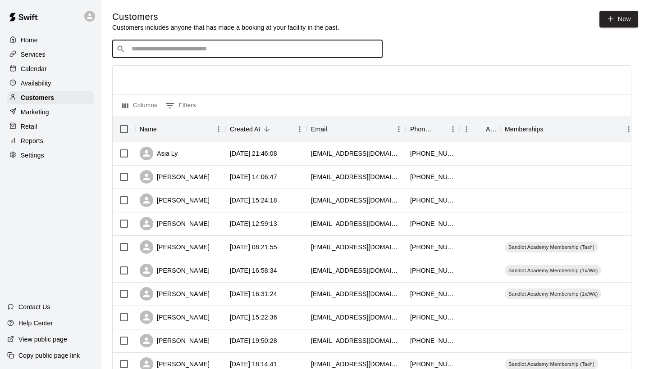
click at [264, 49] on input "Search customers by name or email" at bounding box center [254, 49] width 250 height 9
type input "****"
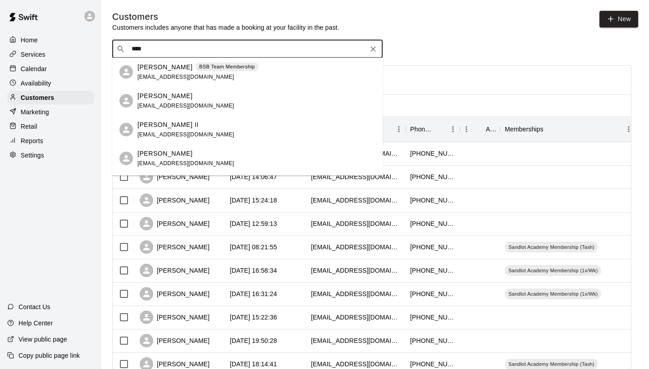
click at [199, 70] on p "BSB Team Membership" at bounding box center [227, 67] width 56 height 8
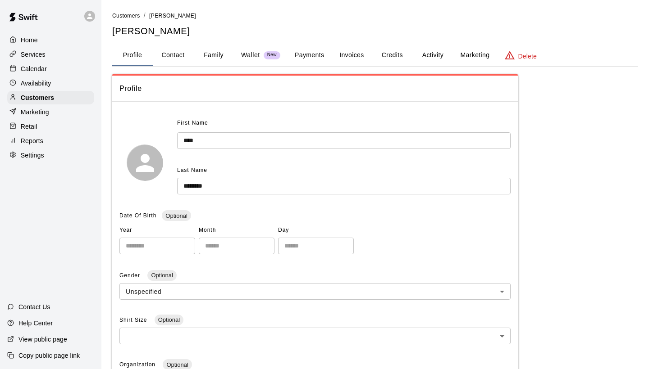
click at [432, 47] on button "Activity" at bounding box center [432, 56] width 41 height 22
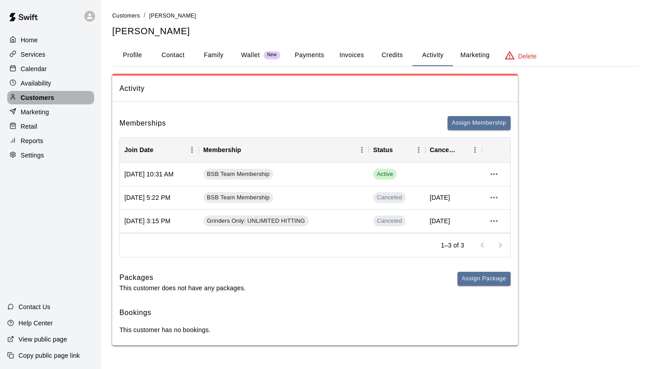
click at [41, 100] on p "Customers" at bounding box center [37, 97] width 33 height 9
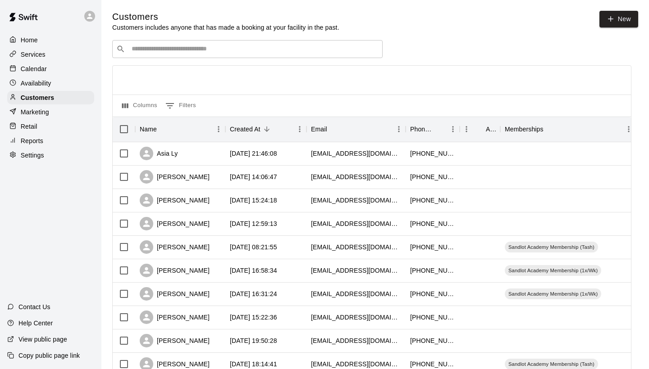
click at [252, 51] on input "Search customers by name or email" at bounding box center [254, 49] width 250 height 9
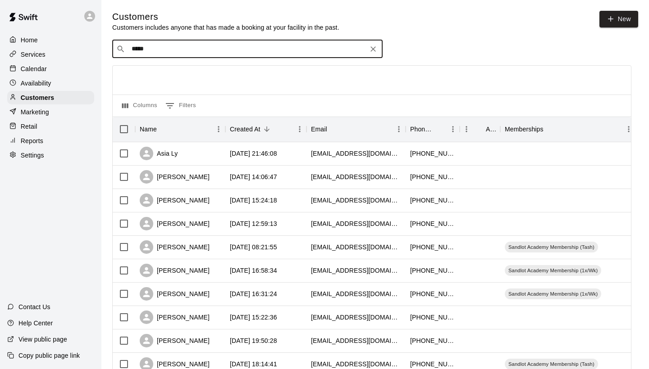
type input "*****"
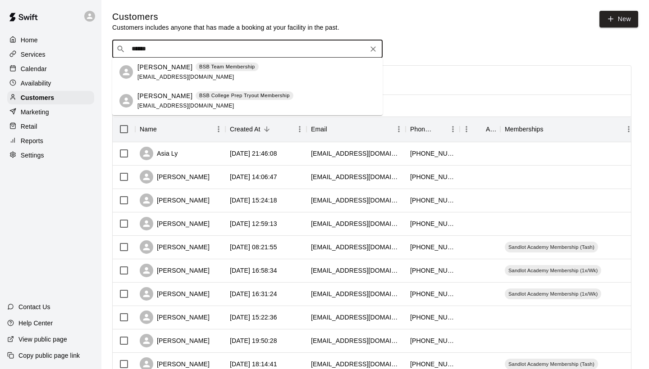
click at [196, 71] on div "BSB Team Membership" at bounding box center [227, 67] width 63 height 9
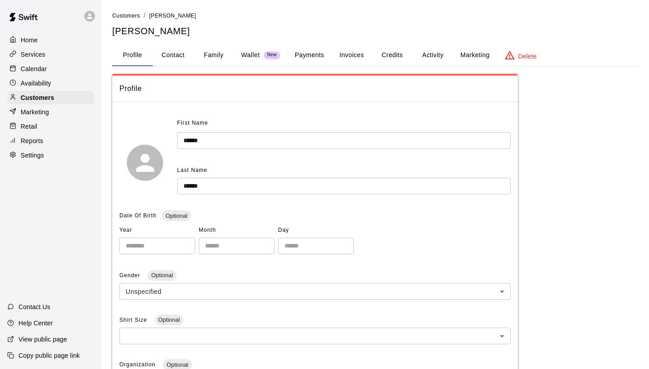
click at [427, 51] on button "Activity" at bounding box center [432, 56] width 41 height 22
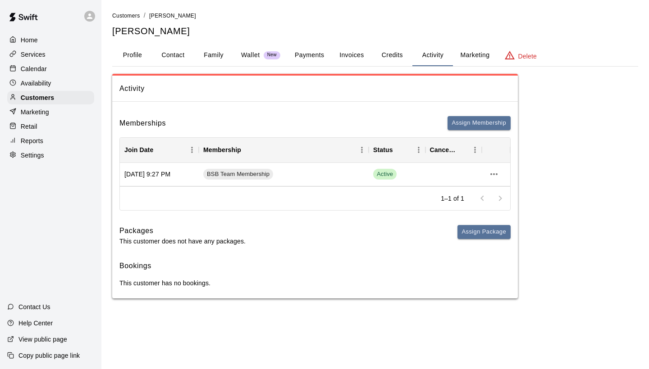
click at [212, 58] on button "Family" at bounding box center [213, 56] width 41 height 22
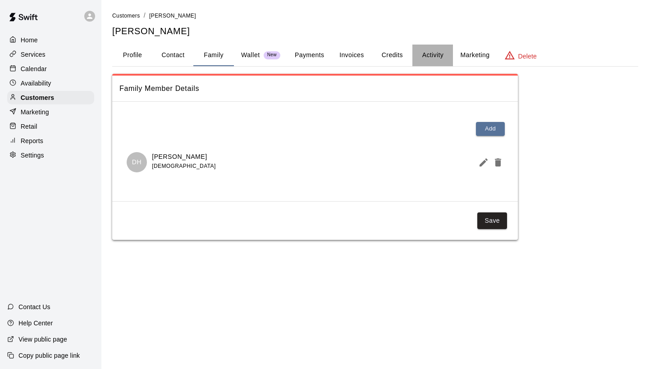
click at [425, 56] on button "Activity" at bounding box center [432, 56] width 41 height 22
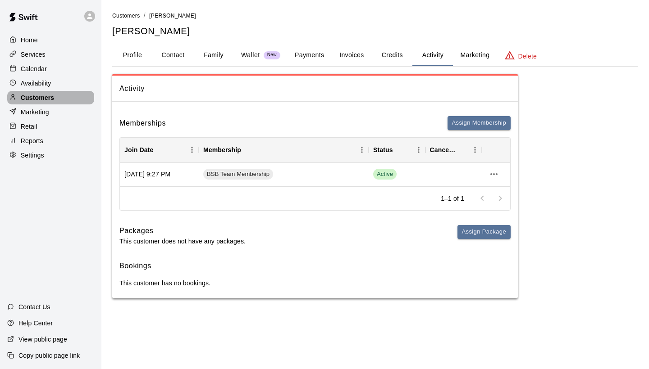
click at [84, 93] on div "Customers" at bounding box center [50, 98] width 87 height 14
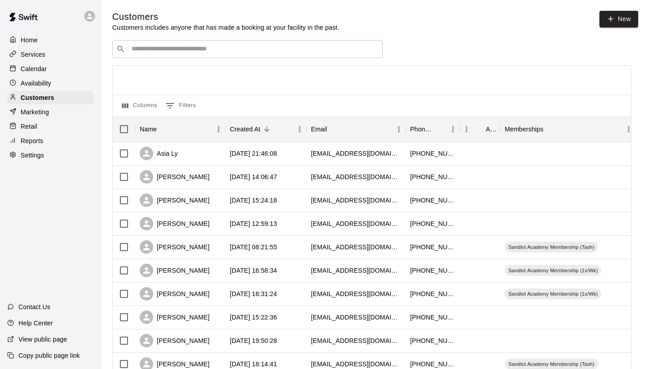
click at [256, 46] on input "Search customers by name or email" at bounding box center [254, 49] width 250 height 9
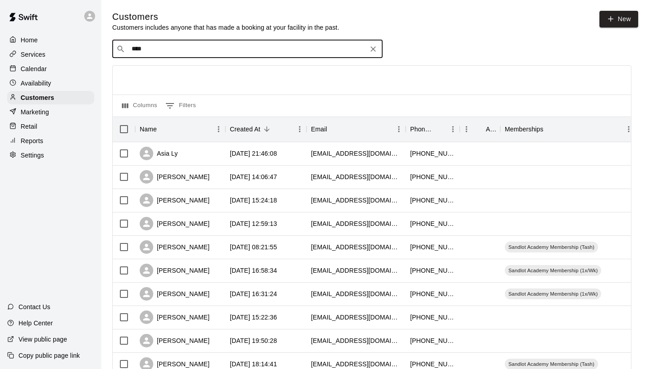
type input "*****"
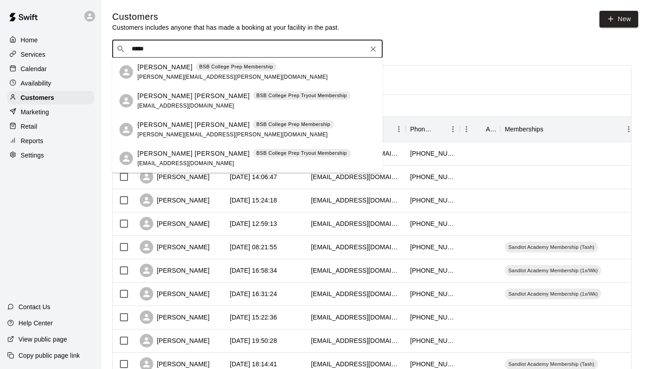
click at [159, 73] on div "Joshua Veach BSB College Prep Membership veach.josh@gmail.com" at bounding box center [232, 72] width 190 height 19
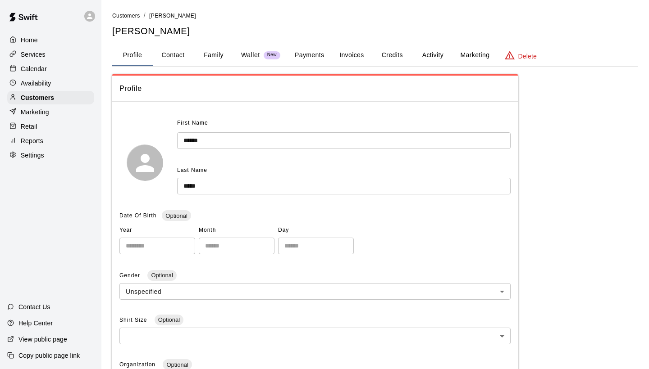
click at [425, 60] on button "Activity" at bounding box center [432, 56] width 41 height 22
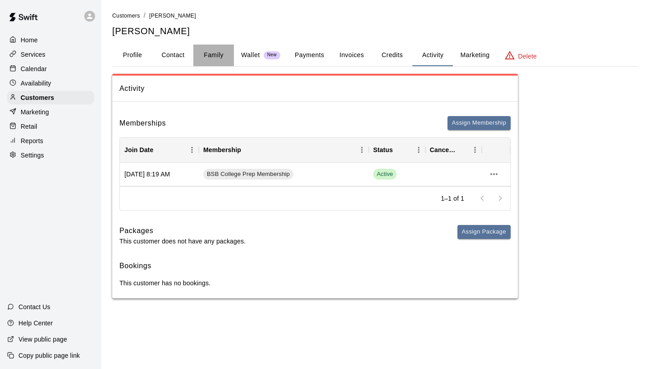
click at [219, 60] on button "Family" at bounding box center [213, 56] width 41 height 22
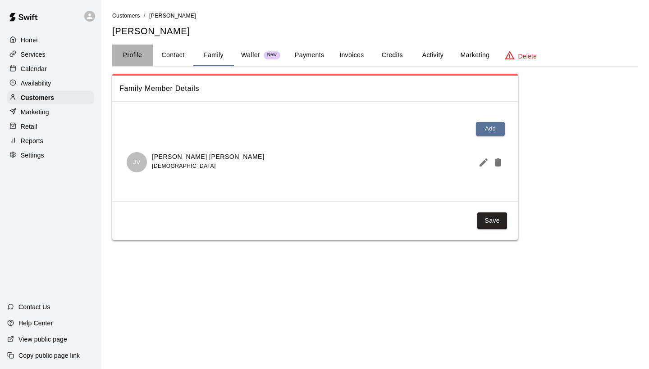
click at [135, 56] on button "Profile" at bounding box center [132, 56] width 41 height 22
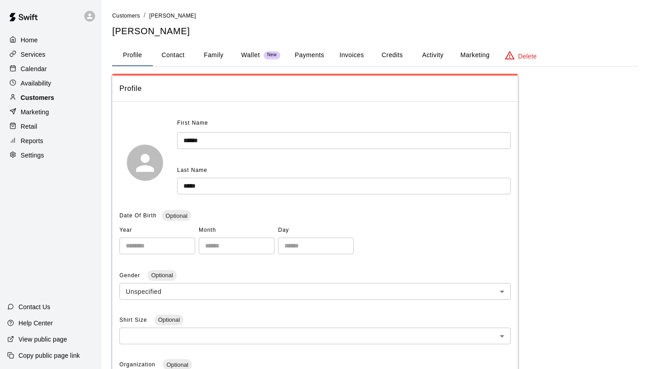
click at [16, 100] on div at bounding box center [14, 98] width 11 height 9
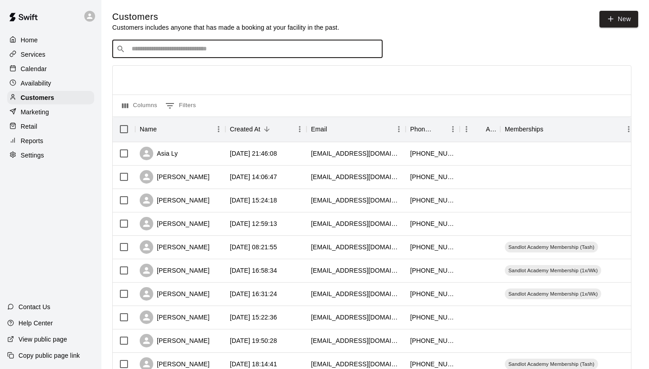
click at [205, 45] on input "Search customers by name or email" at bounding box center [254, 49] width 250 height 9
type input "******"
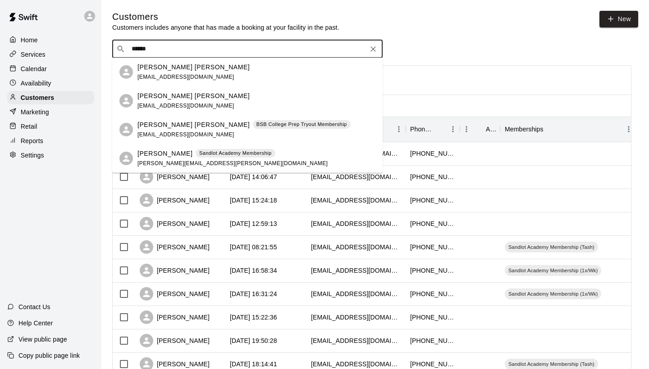
click at [163, 128] on p "Cooper Veach" at bounding box center [193, 124] width 112 height 9
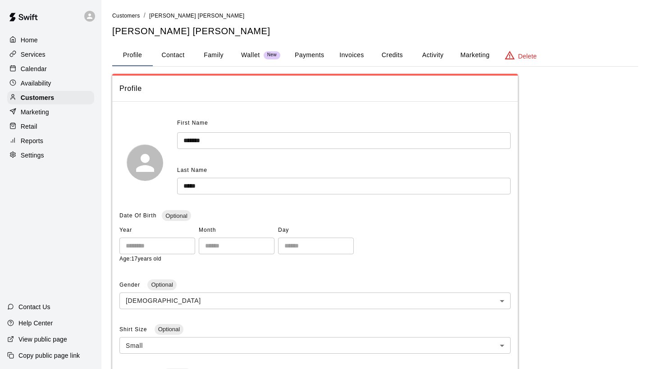
click at [429, 57] on button "Activity" at bounding box center [432, 56] width 41 height 22
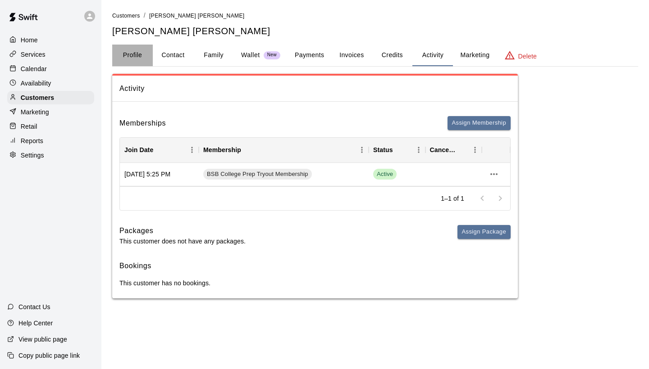
click at [136, 56] on button "Profile" at bounding box center [132, 56] width 41 height 22
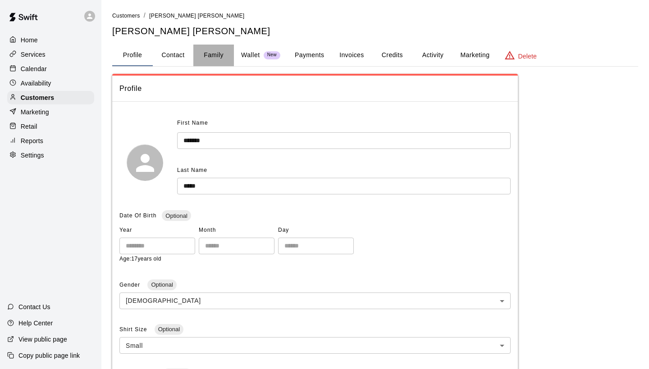
click at [206, 52] on button "Family" at bounding box center [213, 56] width 41 height 22
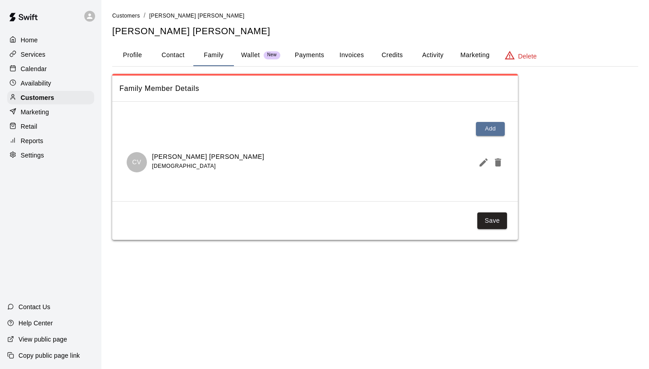
click at [421, 56] on button "Activity" at bounding box center [432, 56] width 41 height 22
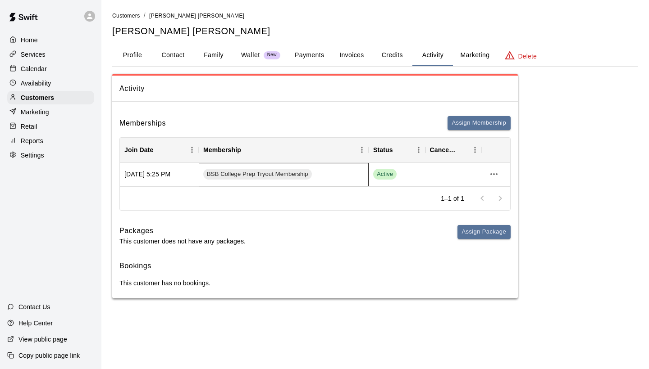
click at [224, 173] on span "BSB College Prep Tryout Membership" at bounding box center [257, 174] width 109 height 9
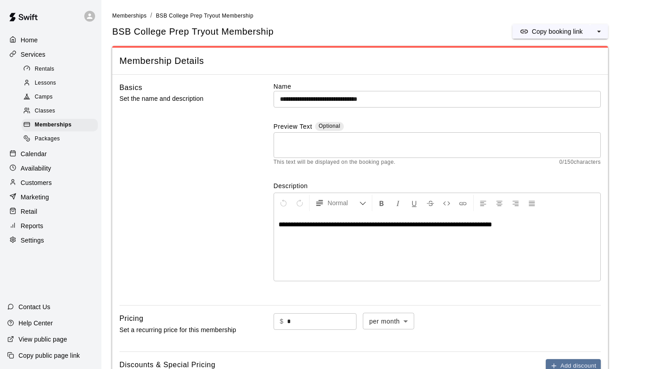
click at [44, 187] on div "Home Services Rentals Lessons Camps Classes Memberships Packages Calendar Avail…" at bounding box center [50, 140] width 101 height 216
click at [43, 180] on p "Customers" at bounding box center [36, 182] width 31 height 9
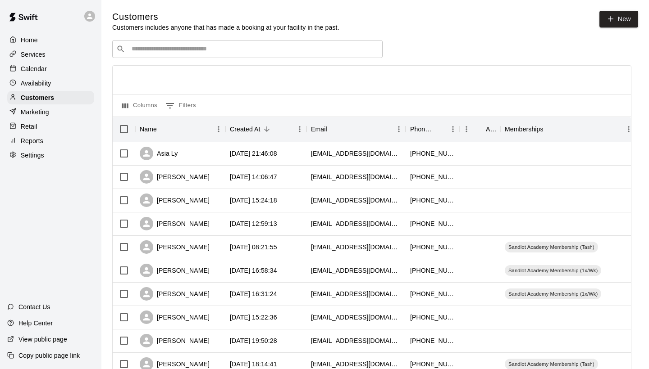
click at [307, 53] on input "Search customers by name or email" at bounding box center [254, 49] width 250 height 9
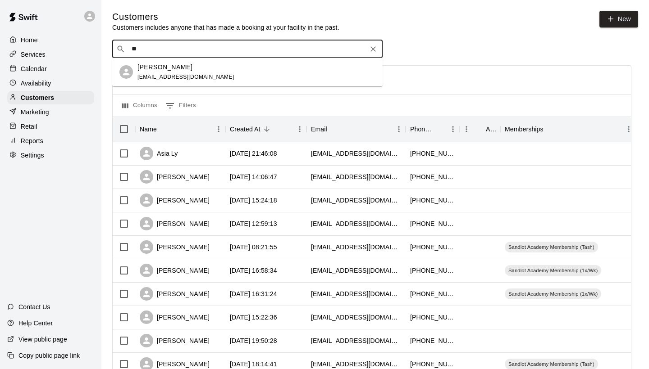
type input "*"
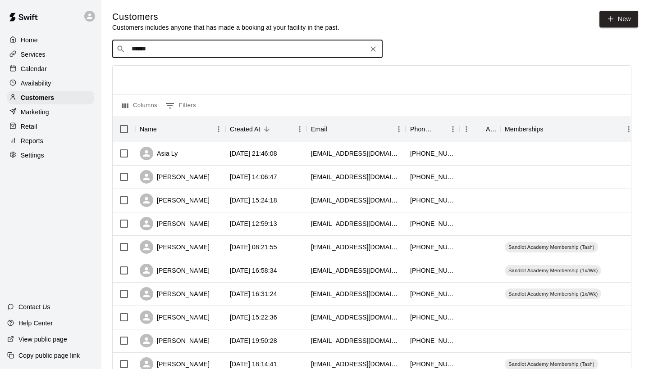
type input "*******"
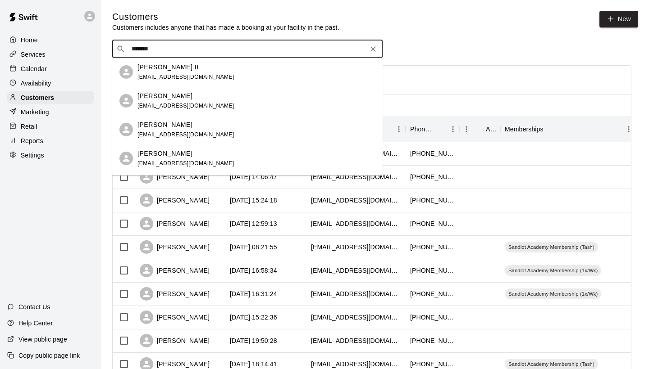
click at [155, 126] on p "Richard Johnson" at bounding box center [164, 124] width 55 height 9
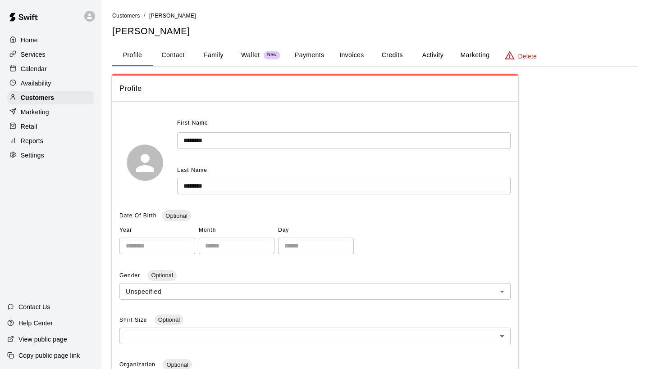
click at [211, 55] on button "Family" at bounding box center [213, 56] width 41 height 22
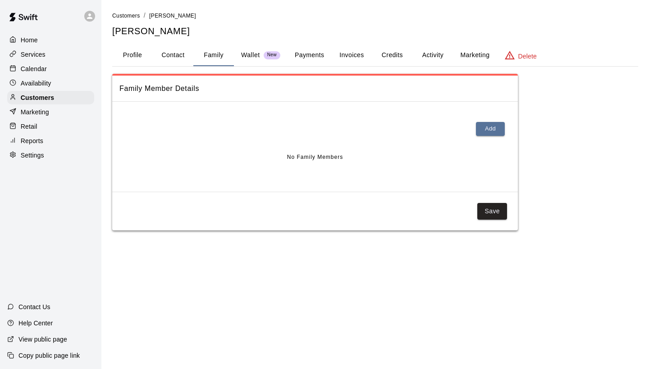
click at [144, 53] on button "Profile" at bounding box center [132, 56] width 41 height 22
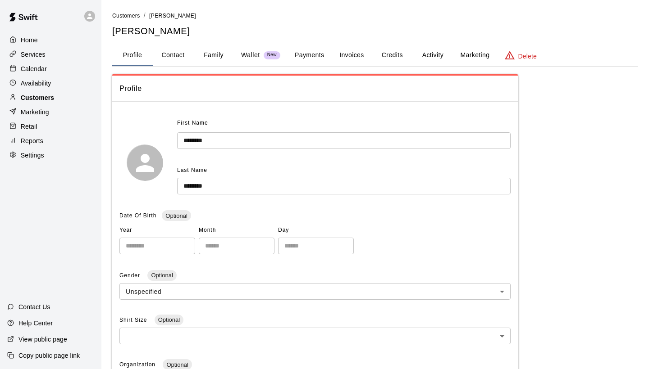
click at [51, 101] on p "Customers" at bounding box center [37, 97] width 33 height 9
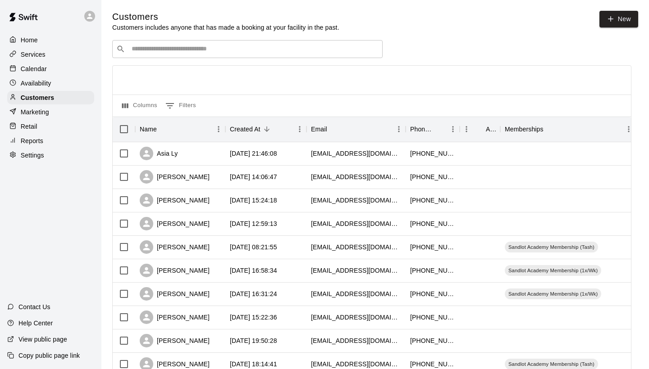
click at [208, 46] on input "Search customers by name or email" at bounding box center [254, 49] width 250 height 9
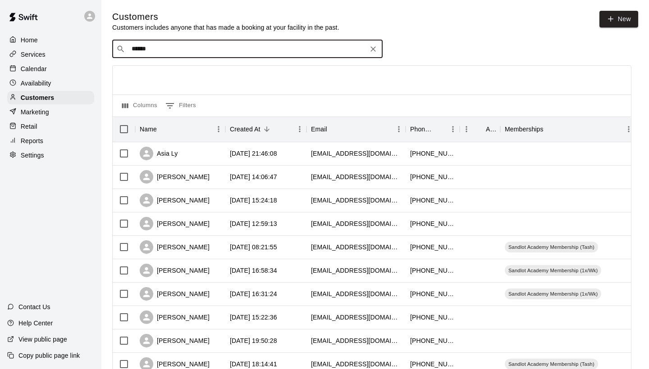
type input "*******"
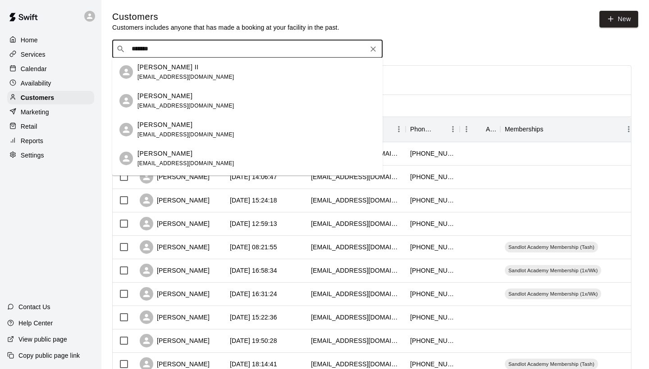
click at [182, 79] on span "darryljohnson2004@gmail.com" at bounding box center [185, 77] width 97 height 6
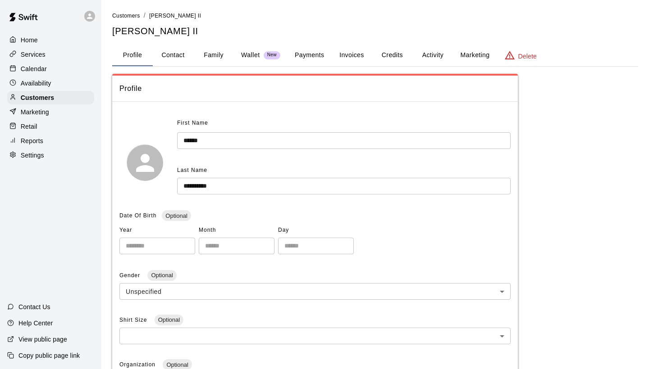
click at [182, 59] on button "Contact" at bounding box center [173, 56] width 41 height 22
select select "**"
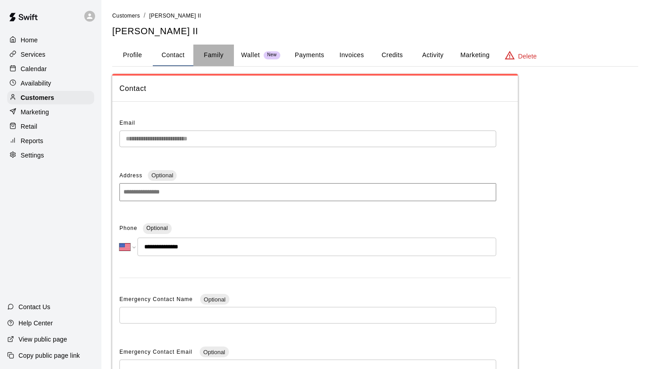
click at [216, 58] on button "Family" at bounding box center [213, 56] width 41 height 22
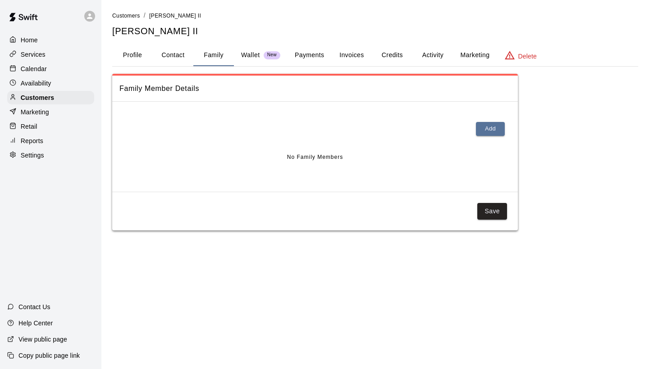
click at [144, 54] on button "Profile" at bounding box center [132, 56] width 41 height 22
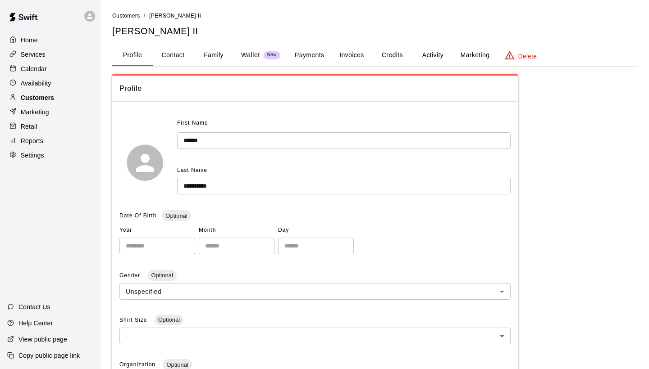
click at [78, 98] on div "Customers" at bounding box center [50, 98] width 87 height 14
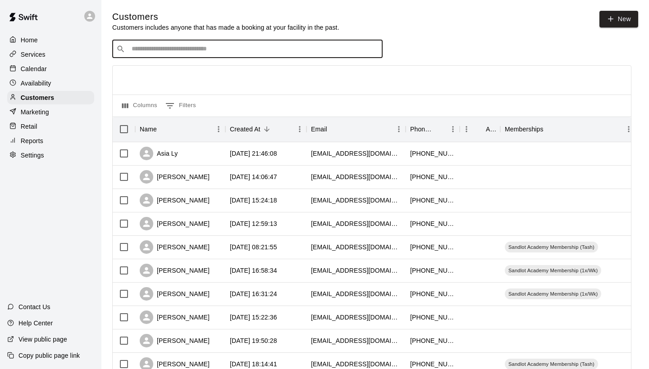
click at [229, 46] on input "Search customers by name or email" at bounding box center [254, 49] width 250 height 9
type input "******"
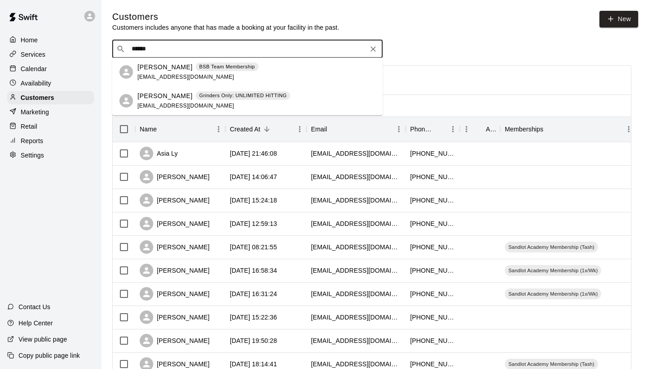
click at [157, 76] on span "khenschel@gmail.com" at bounding box center [185, 77] width 97 height 6
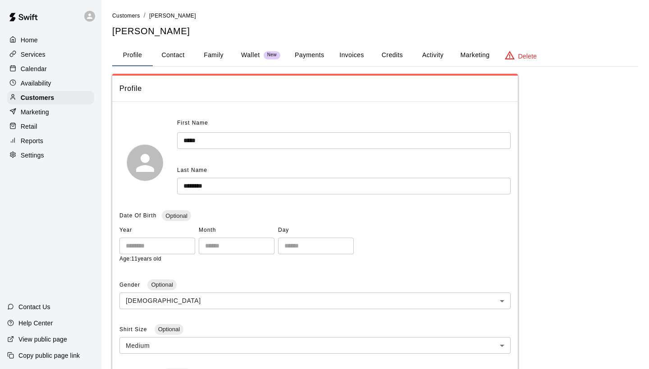
click at [423, 54] on button "Activity" at bounding box center [432, 56] width 41 height 22
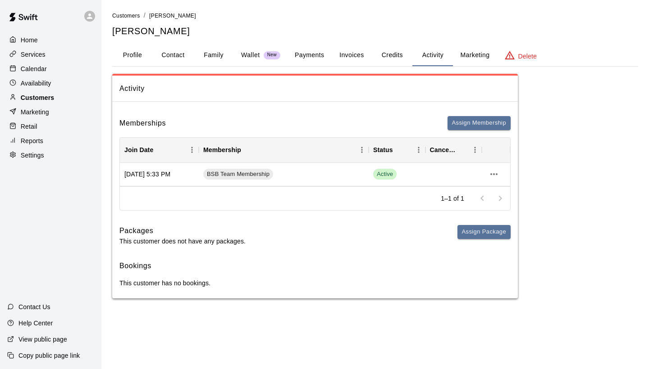
click at [60, 102] on div "Customers" at bounding box center [50, 98] width 87 height 14
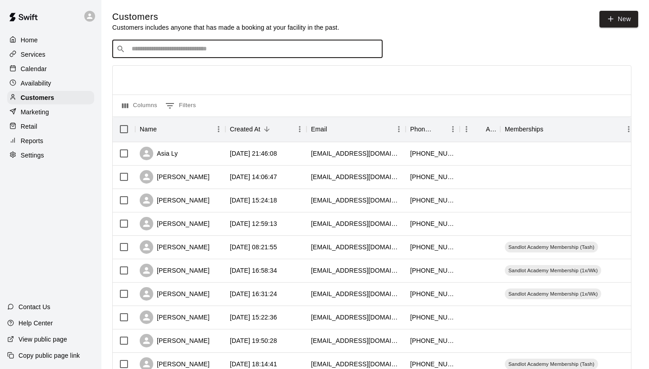
click at [246, 53] on input "Search customers by name or email" at bounding box center [254, 49] width 250 height 9
type input "******"
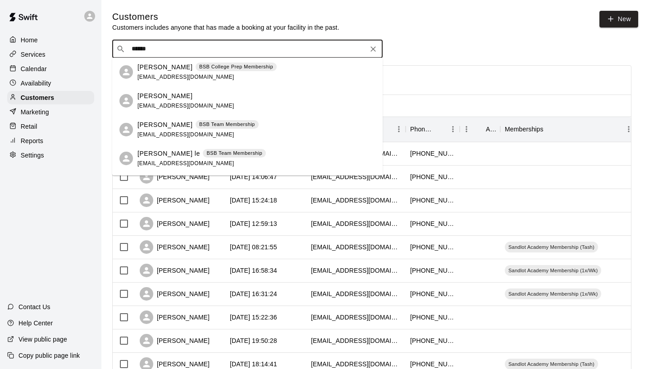
click at [199, 124] on p "BSB Team Membership" at bounding box center [227, 125] width 56 height 8
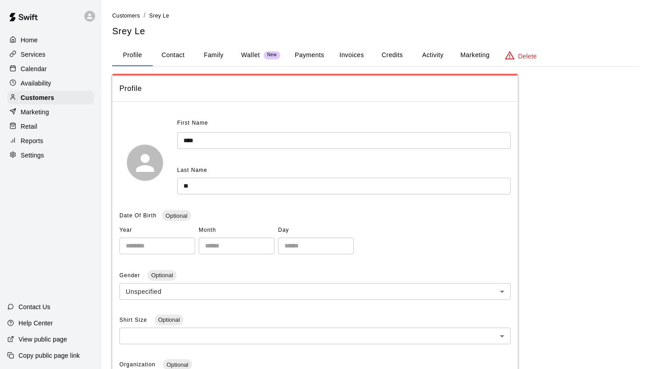
click at [426, 50] on button "Activity" at bounding box center [432, 56] width 41 height 22
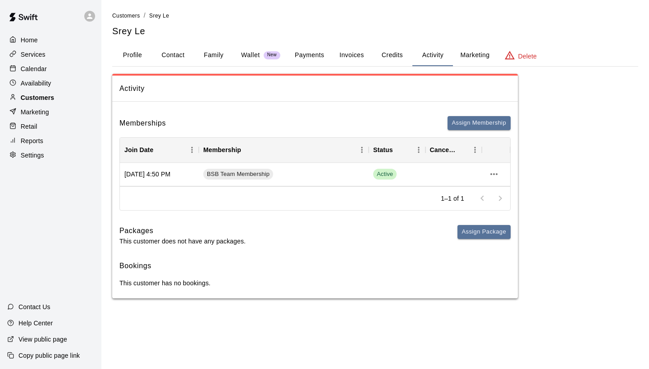
click at [48, 94] on p "Customers" at bounding box center [37, 97] width 33 height 9
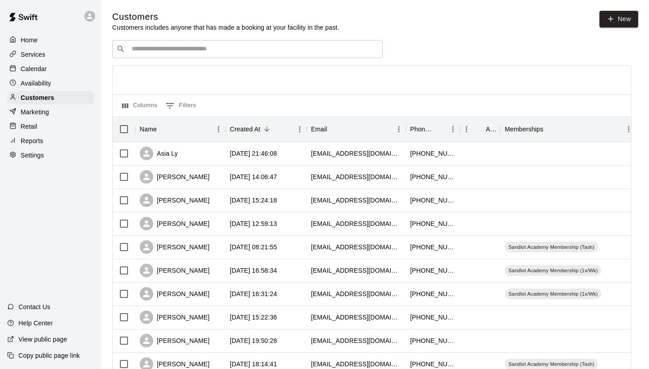
click at [246, 54] on div "​ ​" at bounding box center [247, 49] width 270 height 18
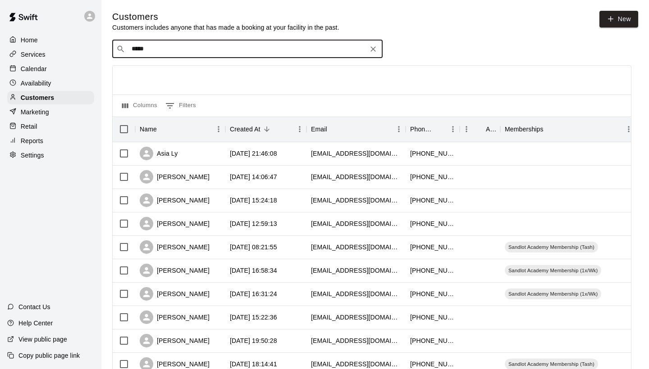
type input "******"
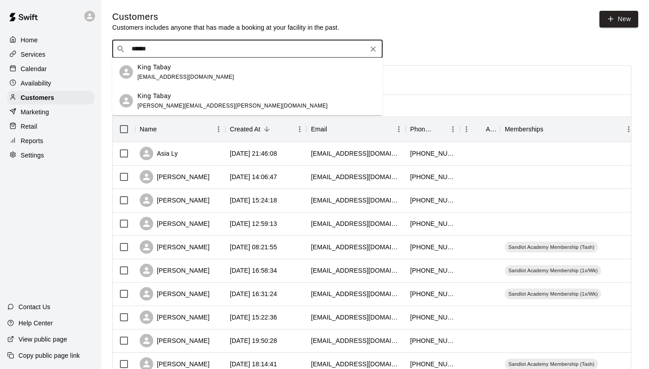
click at [169, 96] on p "King Tabay" at bounding box center [154, 95] width 34 height 9
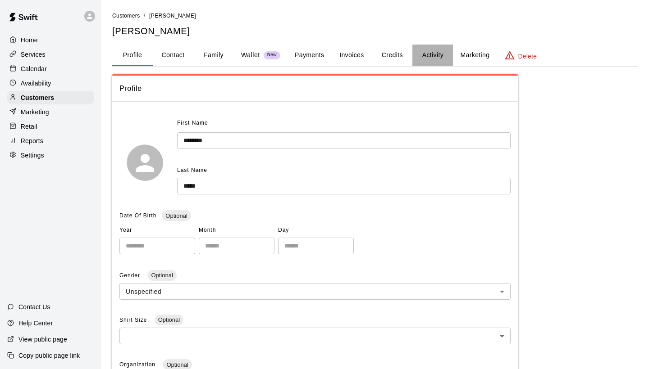
click at [432, 59] on button "Activity" at bounding box center [432, 56] width 41 height 22
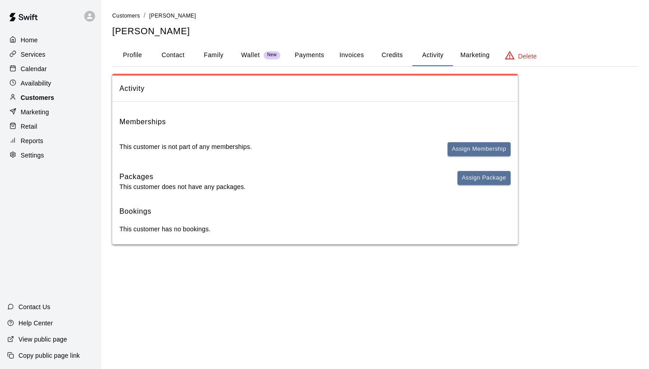
click at [18, 98] on div at bounding box center [14, 98] width 11 height 9
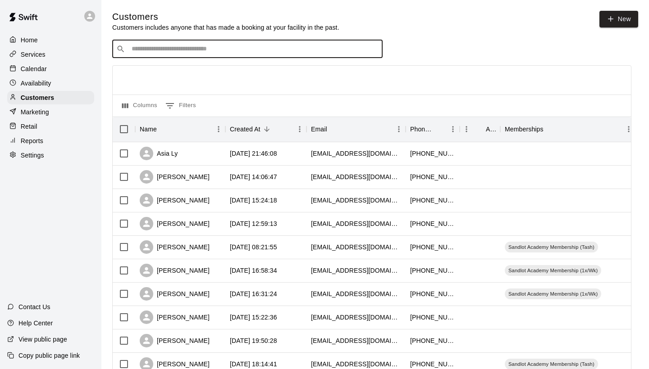
click at [239, 45] on input "Search customers by name or email" at bounding box center [254, 49] width 250 height 9
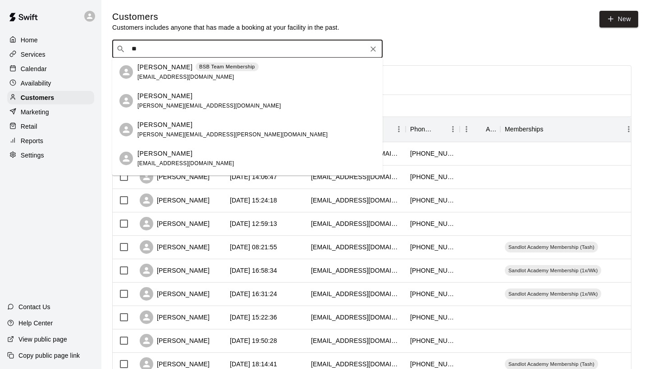
type input "*"
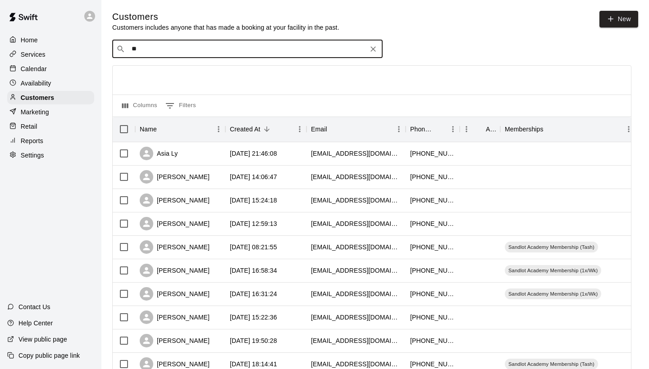
type input "*"
click at [72, 64] on div "Calendar" at bounding box center [50, 69] width 87 height 14
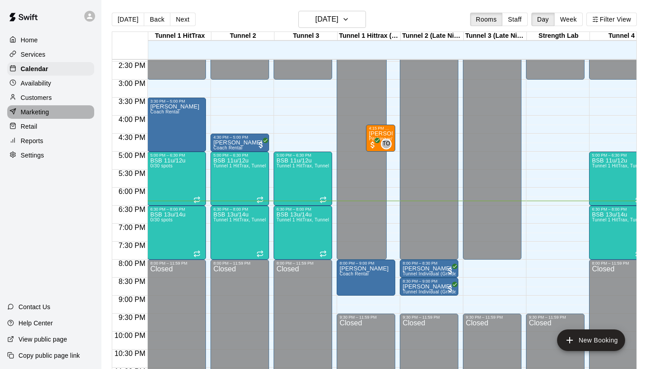
click at [31, 105] on div "Marketing" at bounding box center [50, 112] width 87 height 14
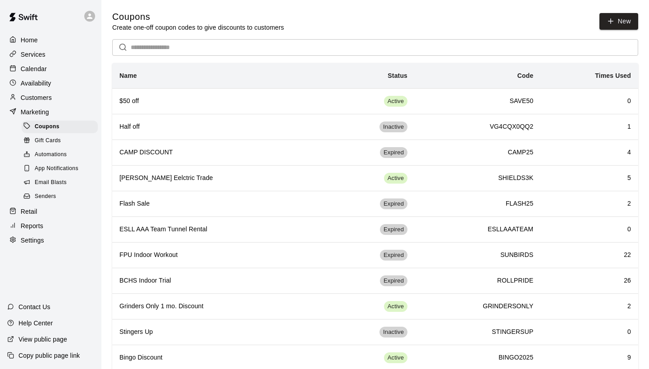
click at [28, 104] on div "Customers" at bounding box center [50, 98] width 87 height 14
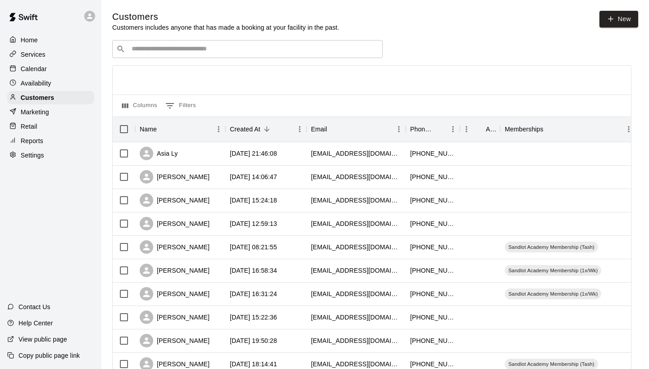
click at [156, 48] on input "Search customers by name or email" at bounding box center [254, 49] width 250 height 9
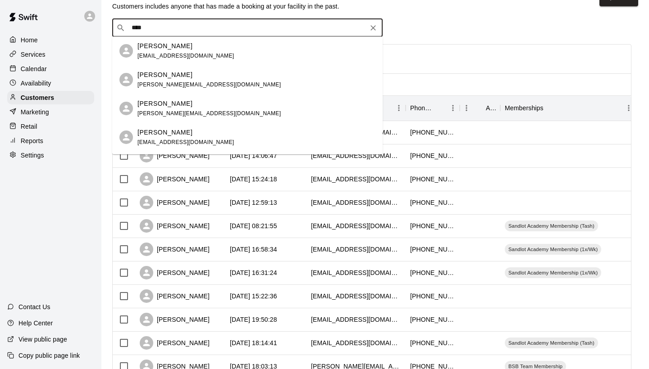
scroll to position [10, 0]
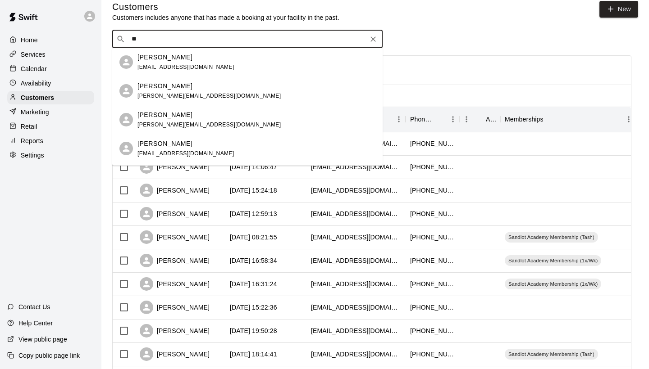
type input "*"
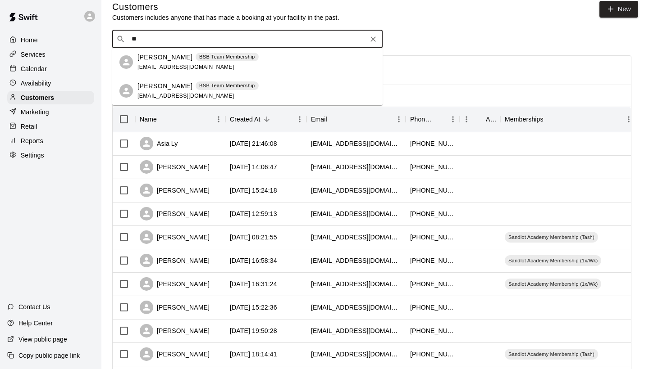
type input "*"
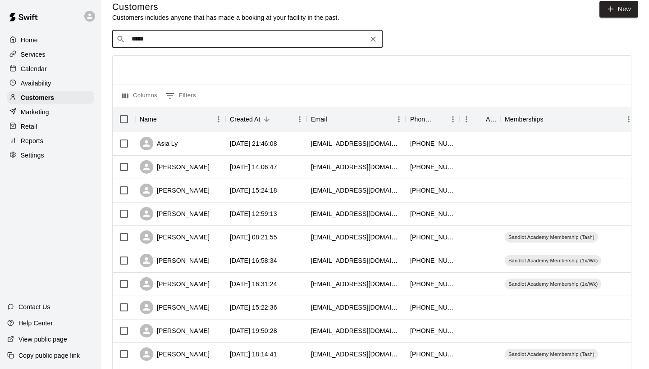
type input "******"
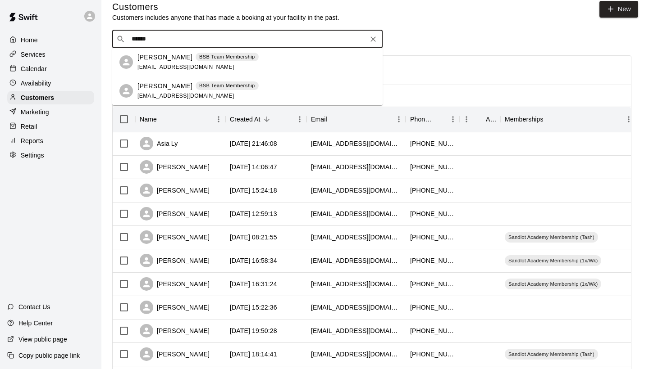
click at [167, 83] on p "Eli Zuniga" at bounding box center [164, 86] width 55 height 9
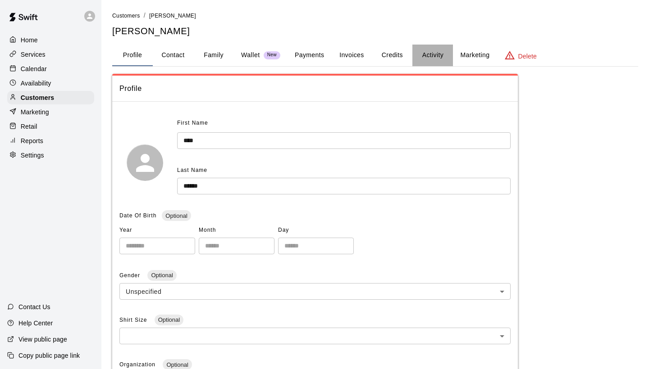
click at [423, 55] on button "Activity" at bounding box center [432, 56] width 41 height 22
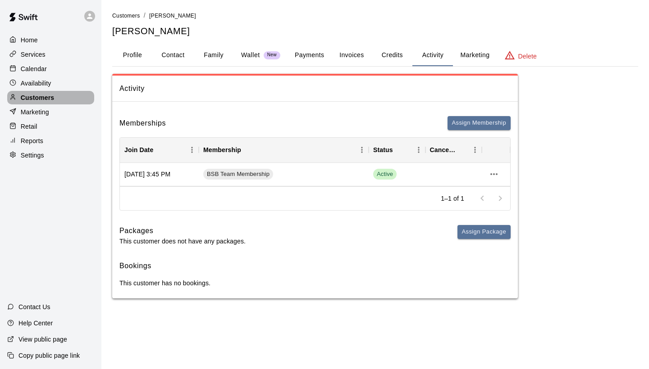
click at [75, 93] on div "Customers" at bounding box center [50, 98] width 87 height 14
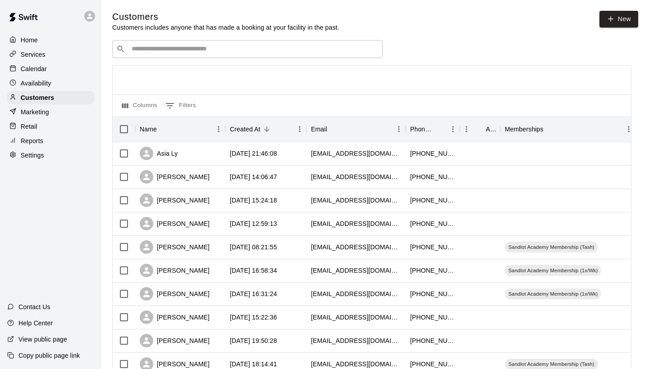
click at [218, 46] on input "Search customers by name or email" at bounding box center [254, 49] width 250 height 9
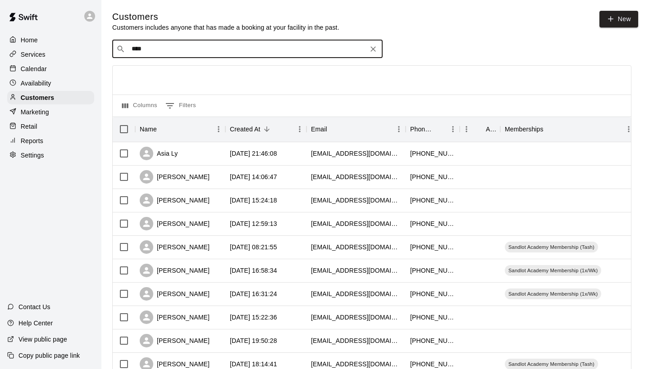
type input "*****"
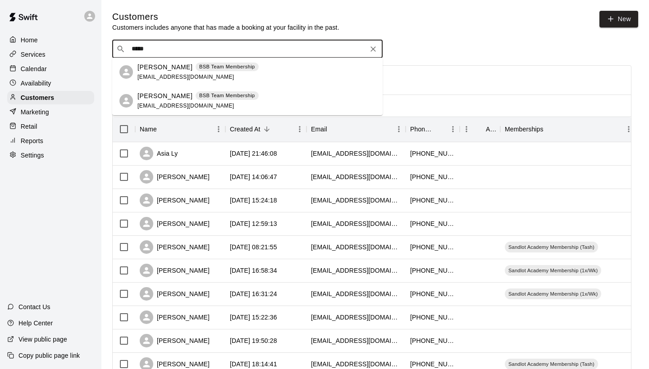
click at [153, 68] on p "Sarah Heale" at bounding box center [164, 67] width 55 height 9
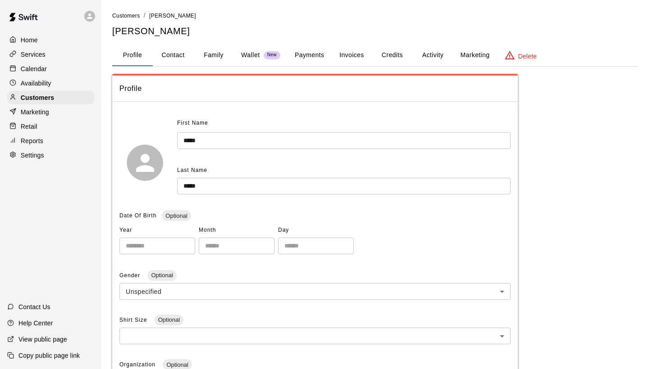
click at [440, 52] on button "Activity" at bounding box center [432, 56] width 41 height 22
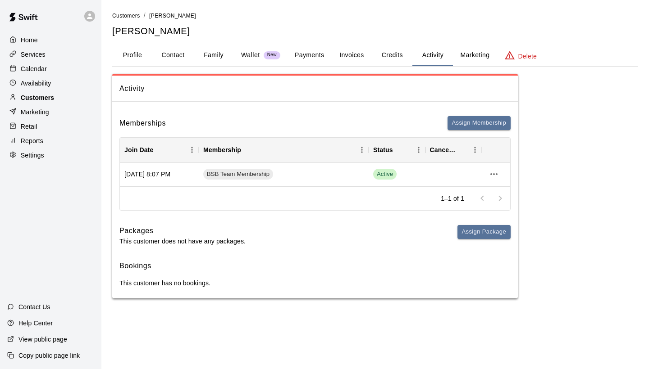
click at [74, 92] on div "Customers" at bounding box center [50, 98] width 87 height 14
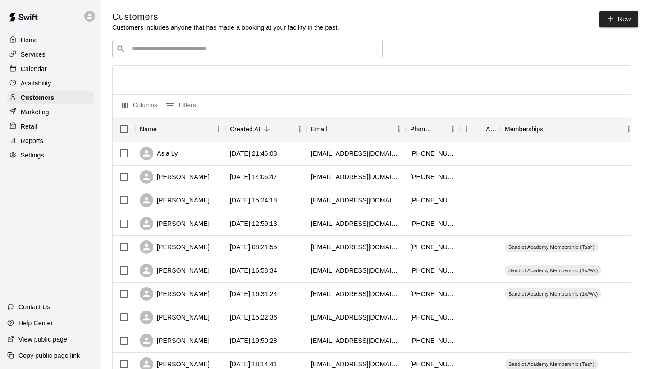
click at [291, 54] on div "​ ​" at bounding box center [247, 49] width 270 height 18
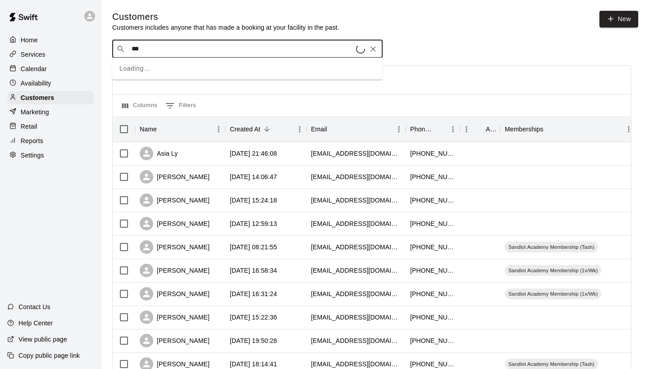
type input "****"
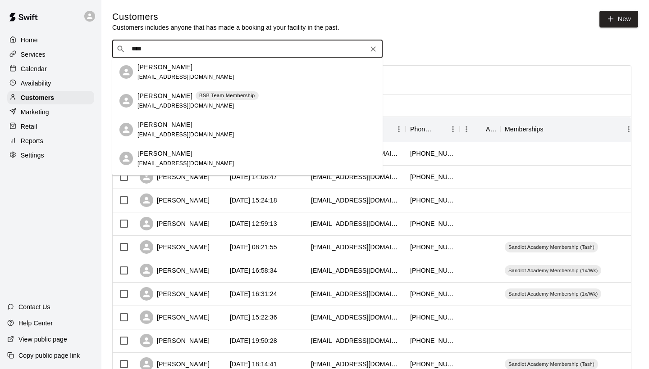
click at [210, 112] on div "elijah dunham BSB Team Membership jeunne2313@gmail.com" at bounding box center [247, 100] width 270 height 29
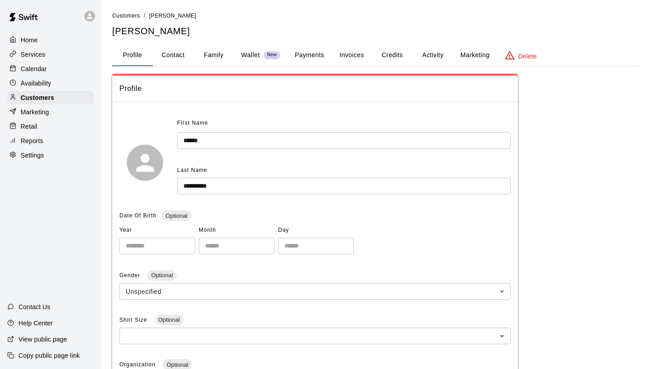
click at [430, 58] on button "Activity" at bounding box center [432, 56] width 41 height 22
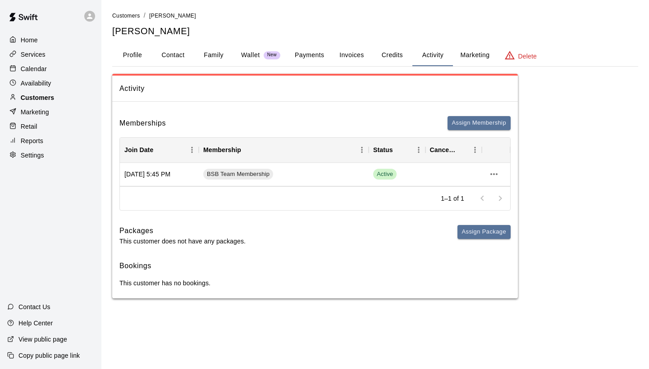
click at [43, 91] on div "Customers" at bounding box center [50, 98] width 87 height 14
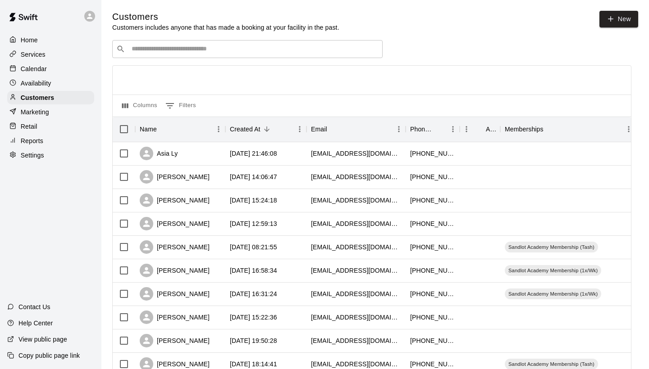
click at [36, 75] on div "Home Services Calendar Availability Customers Marketing Retail Reports Settings" at bounding box center [50, 97] width 101 height 131
click at [35, 68] on p "Calendar" at bounding box center [34, 68] width 26 height 9
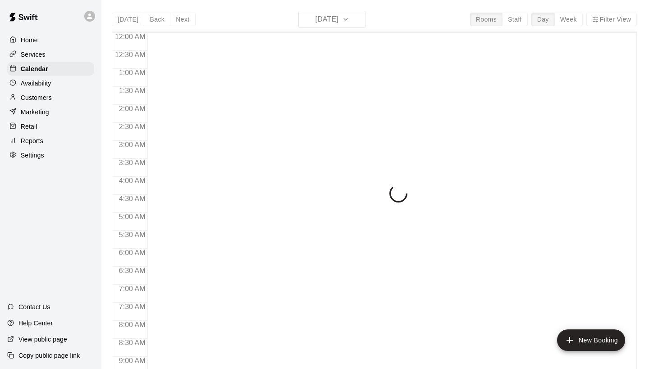
scroll to position [519, 0]
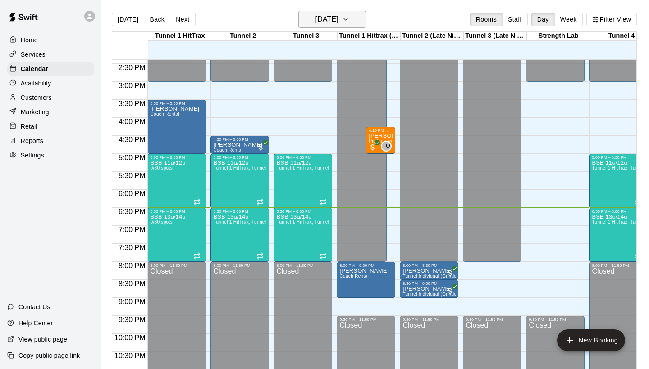
click at [315, 25] on h6 "[DATE]" at bounding box center [326, 19] width 23 height 13
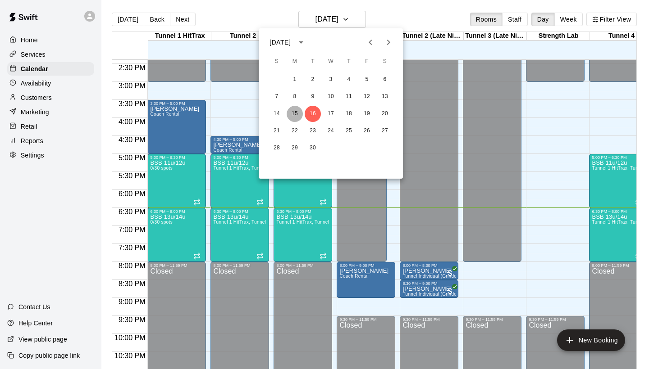
click at [293, 109] on button "15" at bounding box center [295, 114] width 16 height 16
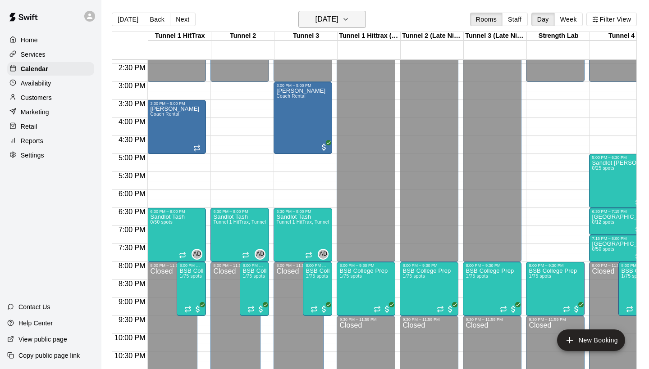
click at [306, 28] on button "Monday Sep 15" at bounding box center [332, 19] width 68 height 17
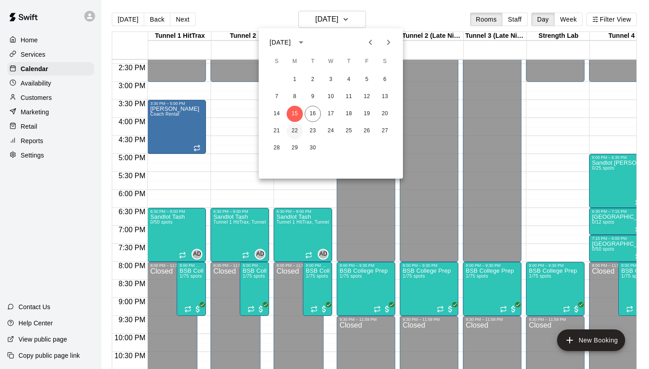
click at [295, 130] on button "22" at bounding box center [295, 131] width 16 height 16
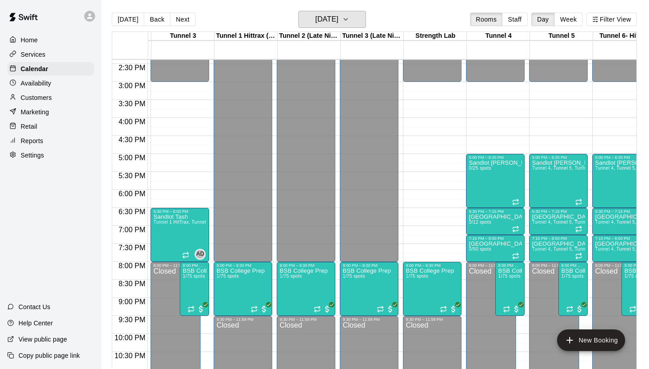
scroll to position [0, 193]
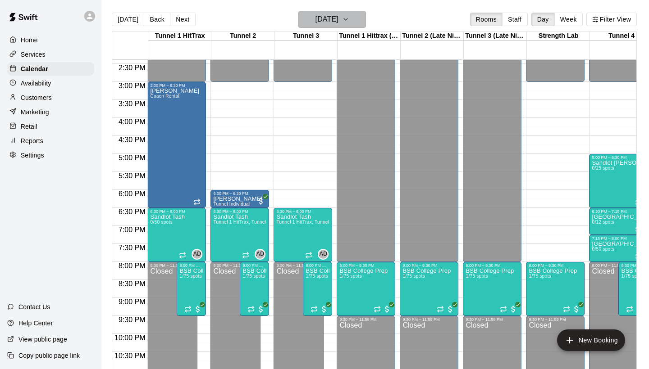
click at [315, 19] on h6 "Monday Sep 22" at bounding box center [326, 19] width 23 height 13
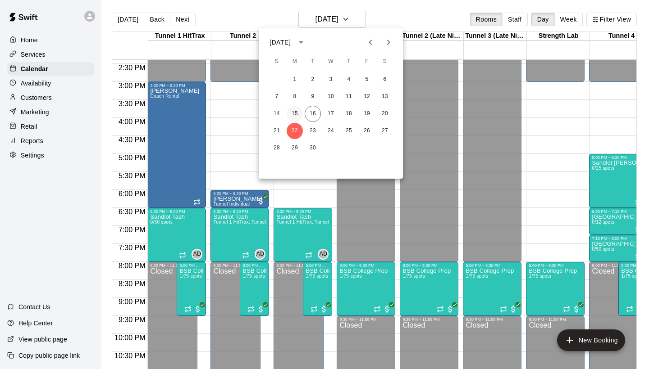
click at [296, 112] on button "15" at bounding box center [295, 114] width 16 height 16
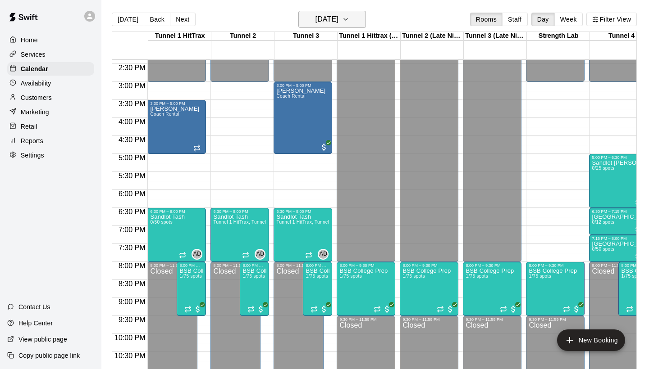
click at [315, 16] on h6 "Monday Sep 15" at bounding box center [326, 19] width 23 height 13
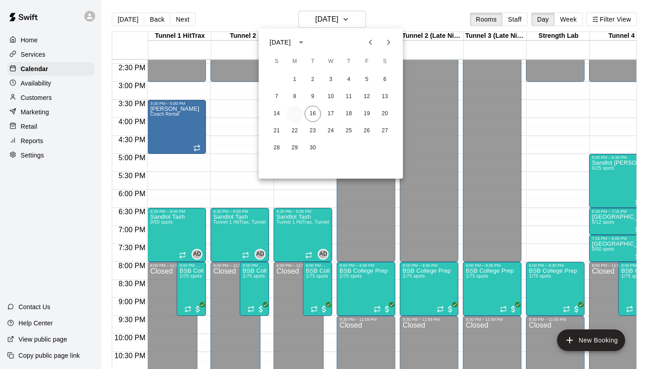
click at [295, 117] on button "15" at bounding box center [295, 114] width 16 height 16
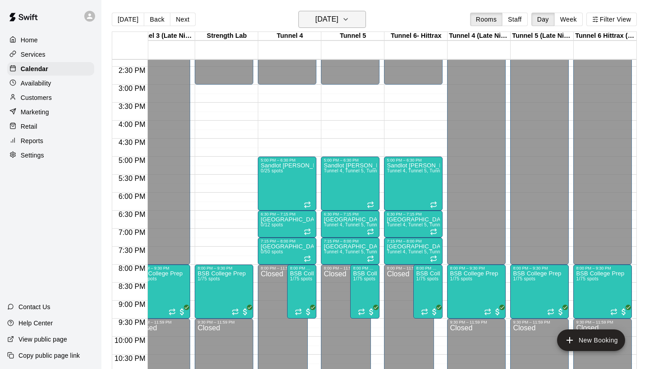
click at [337, 18] on h6 "Monday Sep 15" at bounding box center [326, 19] width 23 height 13
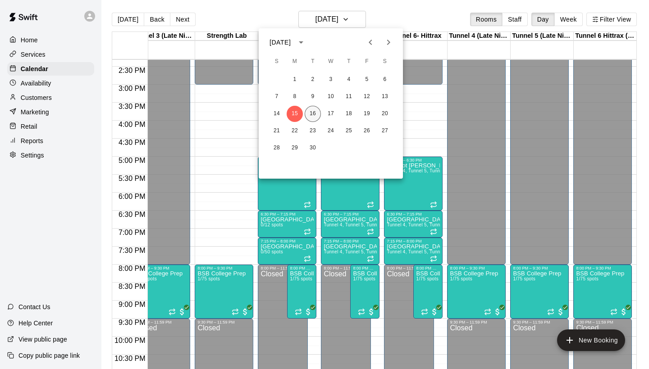
click at [316, 114] on button "16" at bounding box center [313, 114] width 16 height 16
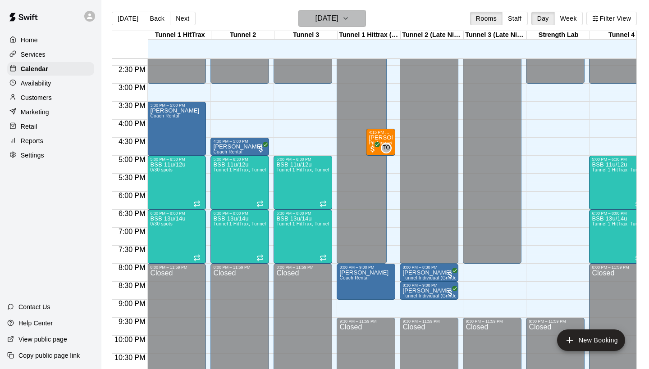
click at [338, 15] on h6 "[DATE]" at bounding box center [326, 18] width 23 height 13
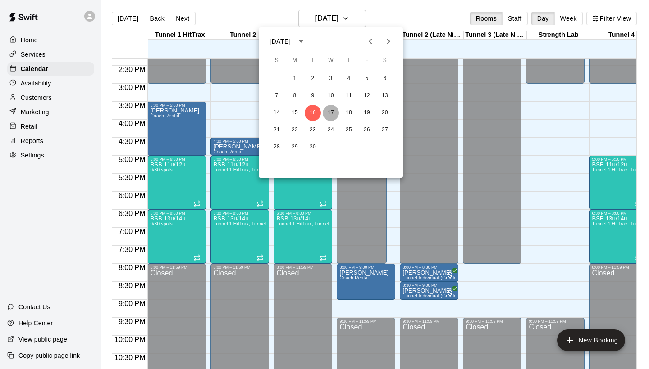
click at [337, 109] on button "17" at bounding box center [331, 113] width 16 height 16
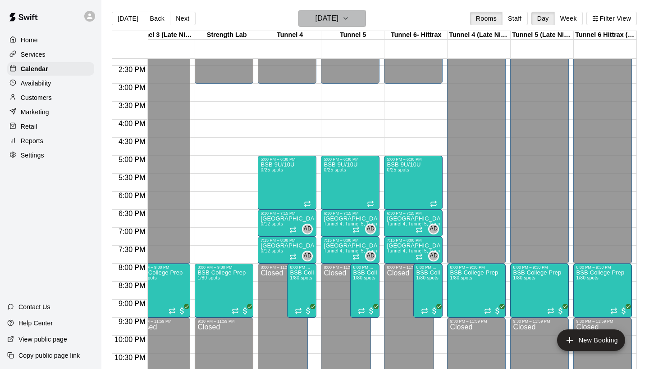
click at [332, 22] on h6 "Wednesday Sep 17" at bounding box center [326, 18] width 23 height 13
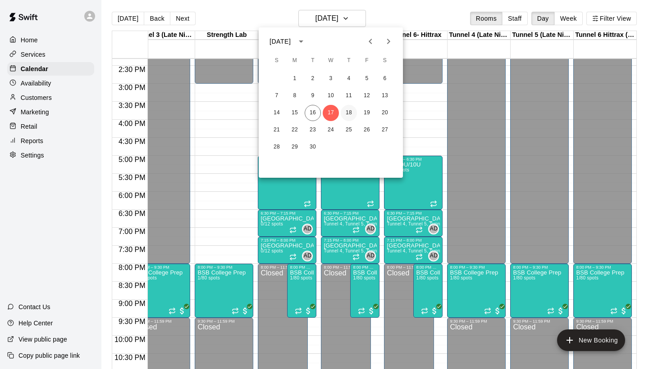
click at [350, 114] on button "18" at bounding box center [349, 113] width 16 height 16
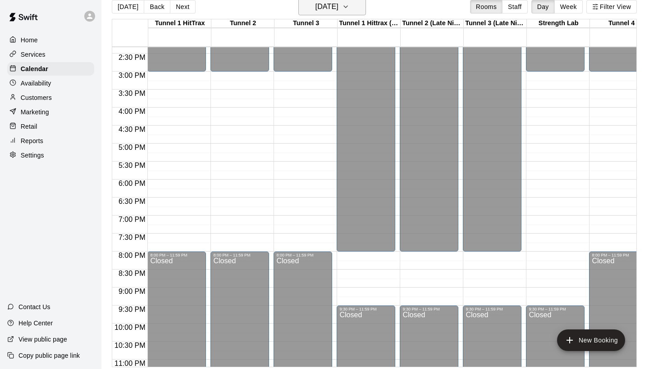
click at [338, 12] on h6 "Thursday Sep 18" at bounding box center [326, 6] width 23 height 13
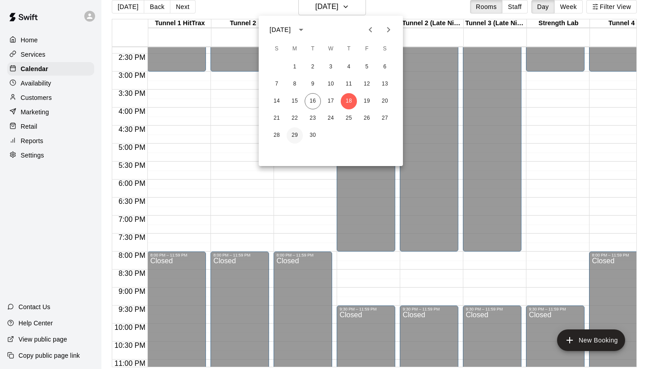
click at [289, 131] on button "29" at bounding box center [295, 135] width 16 height 16
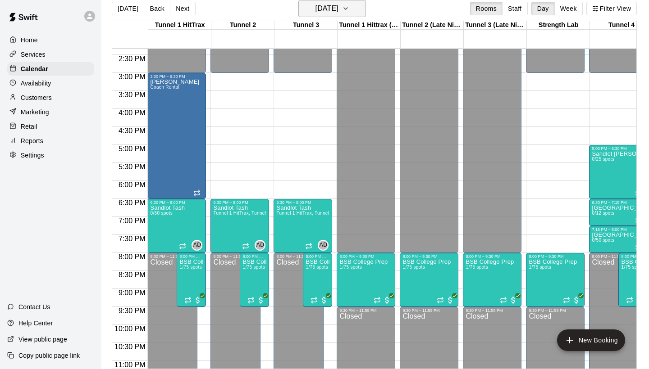
click at [320, 4] on h6 "Monday Sep 29" at bounding box center [326, 8] width 23 height 13
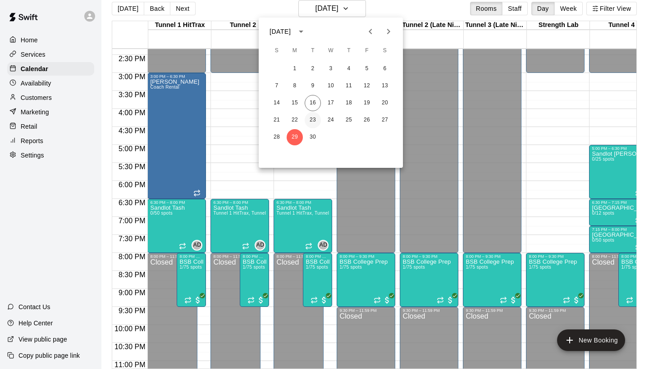
click at [312, 121] on button "23" at bounding box center [313, 120] width 16 height 16
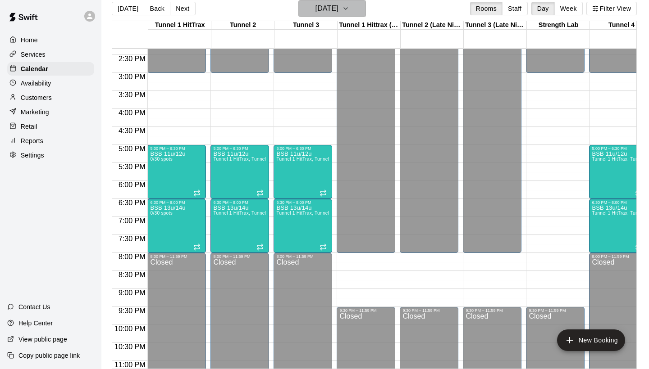
click at [315, 7] on h6 "[DATE]" at bounding box center [326, 8] width 23 height 13
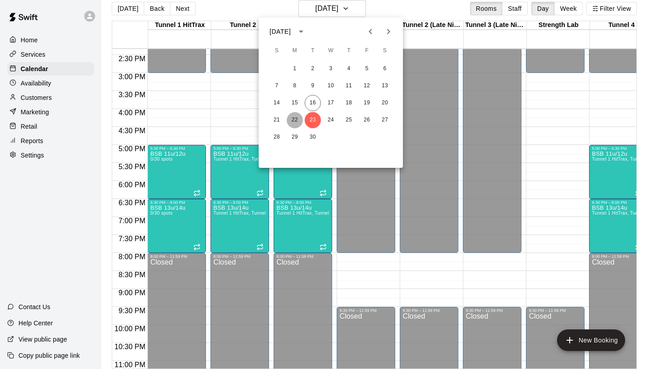
click at [298, 118] on button "22" at bounding box center [295, 120] width 16 height 16
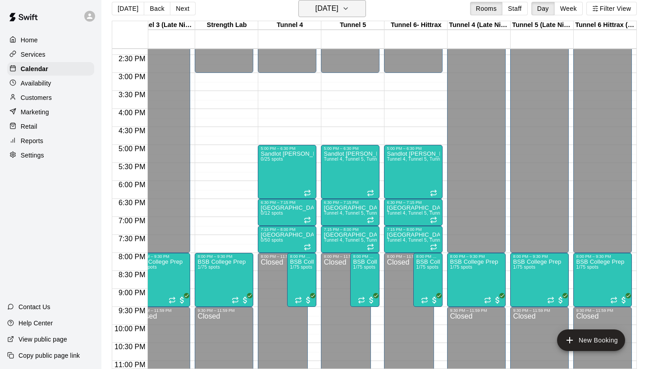
click at [346, 0] on button "Monday Sep 22" at bounding box center [332, 8] width 68 height 17
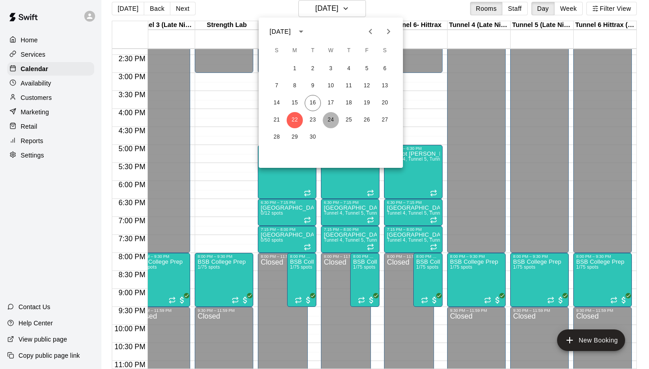
click at [328, 118] on button "24" at bounding box center [331, 120] width 16 height 16
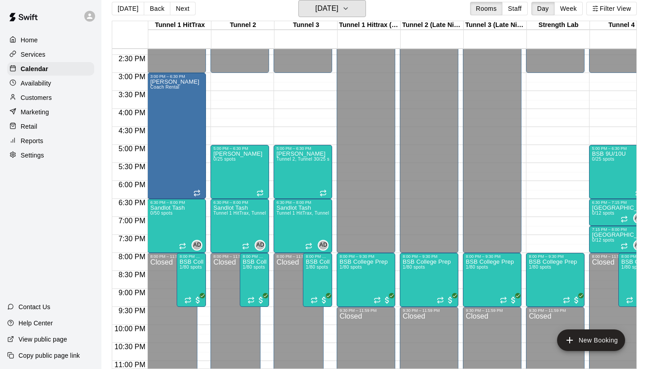
scroll to position [517, 0]
